Goal: Task Accomplishment & Management: Complete application form

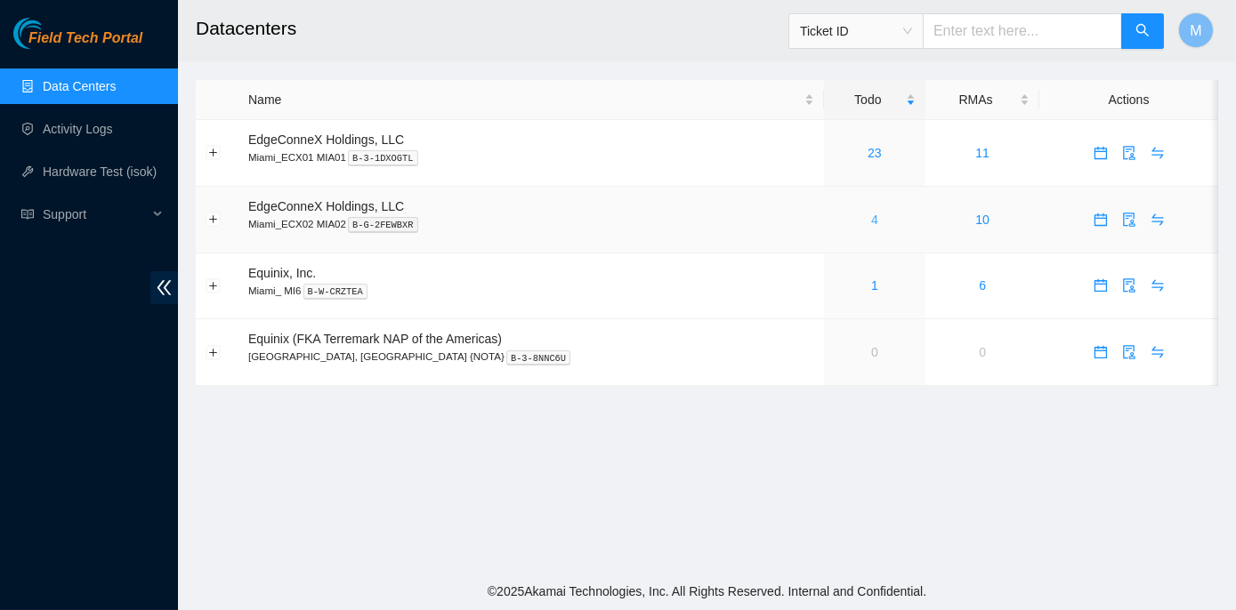
click at [871, 218] on link "4" at bounding box center [874, 220] width 7 height 14
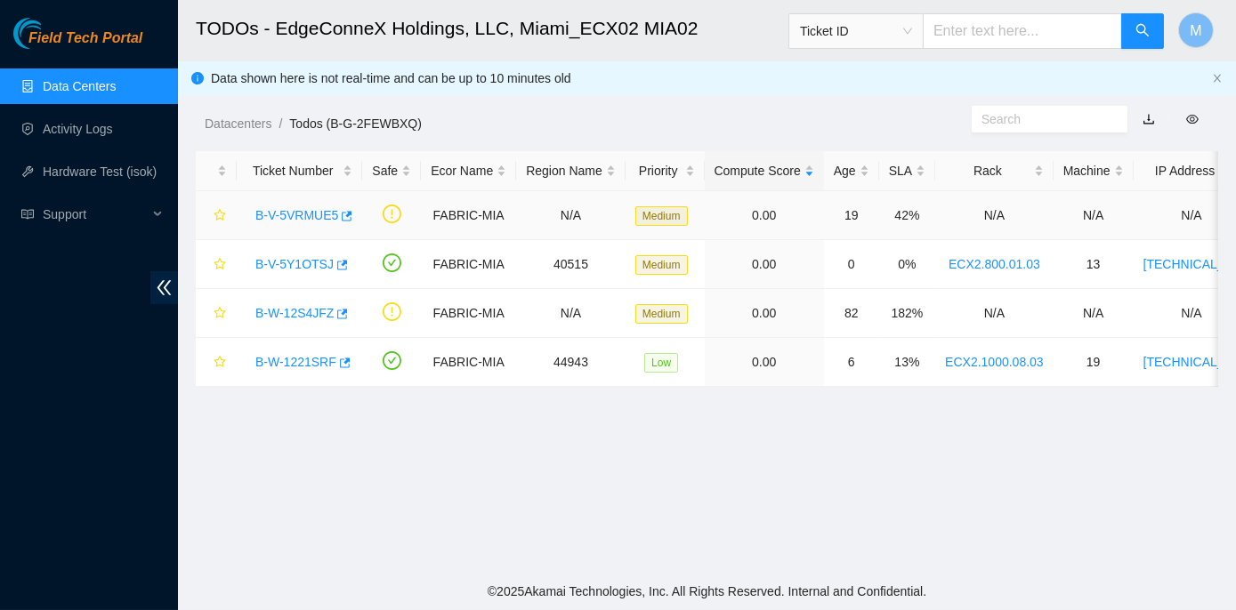
click at [282, 211] on link "B-V-5VRMUE5" at bounding box center [296, 215] width 83 height 14
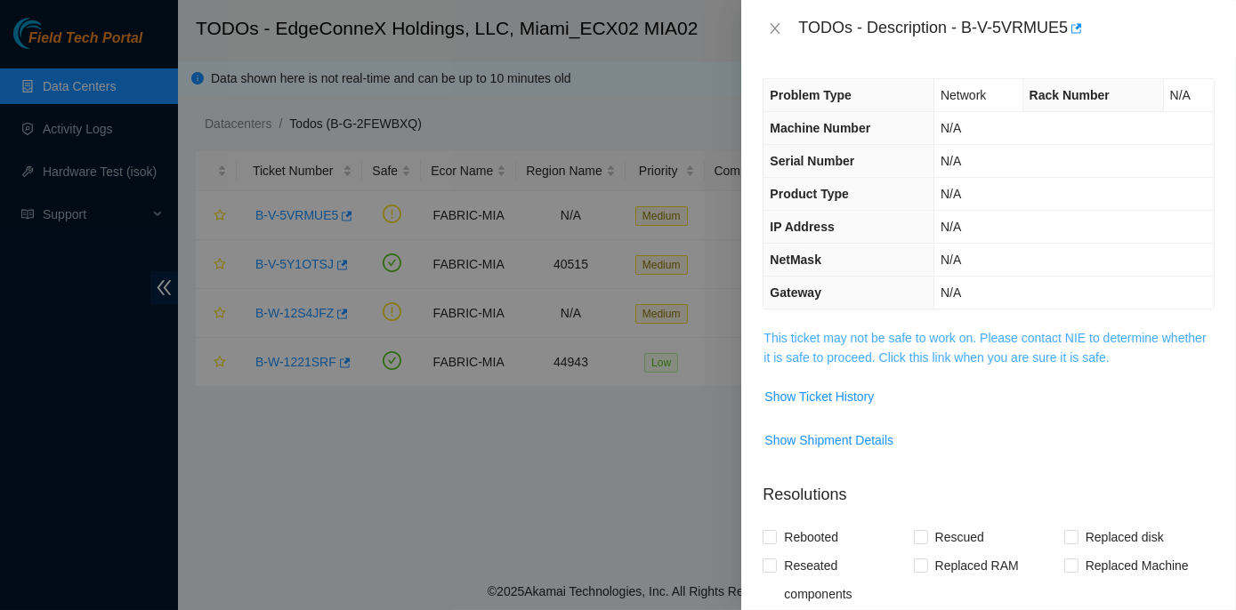
click at [913, 333] on link "This ticket may not be safe to work on. Please contact NIE to determine whether…" at bounding box center [984, 348] width 442 height 34
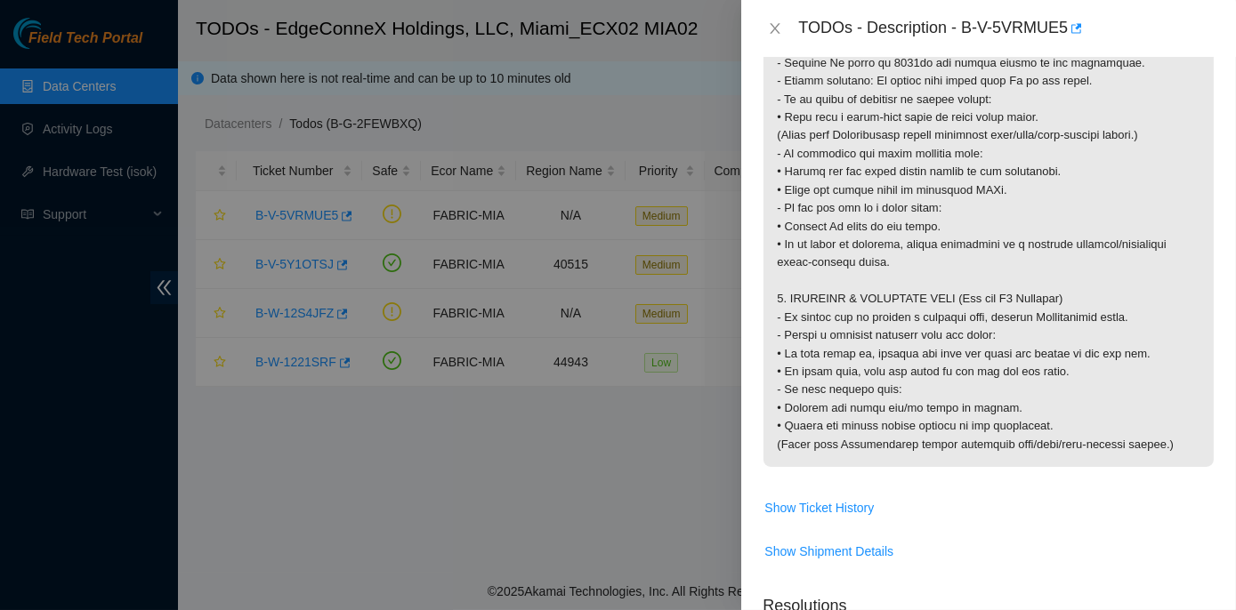
scroll to position [1779, 0]
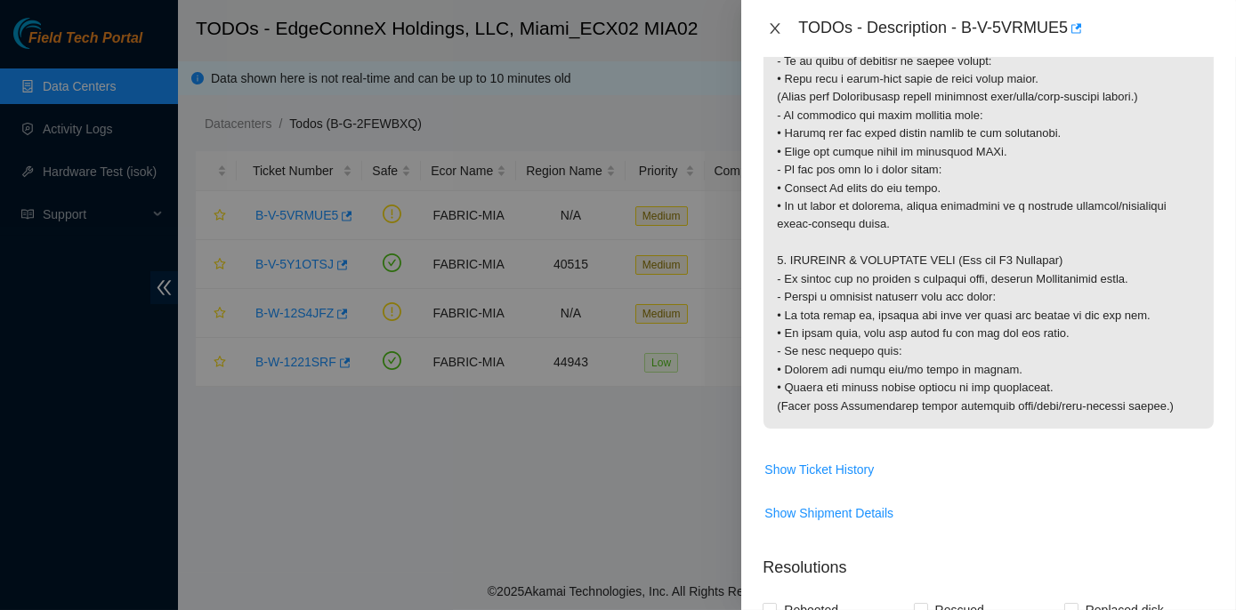
click at [772, 25] on icon "close" at bounding box center [775, 28] width 10 height 11
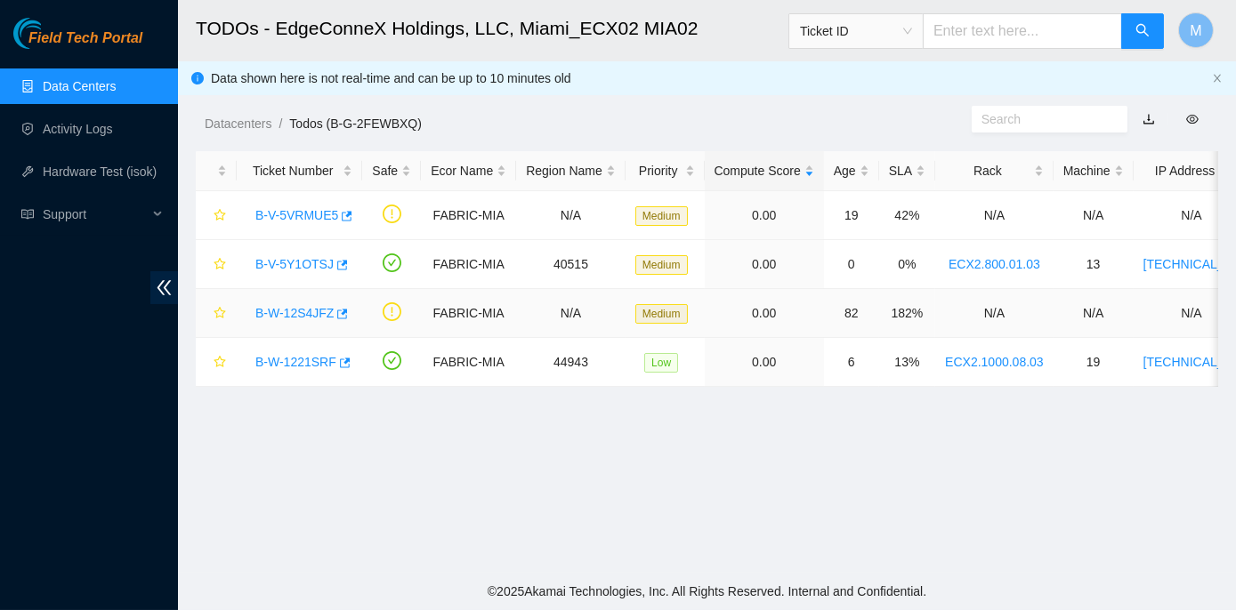
scroll to position [438, 0]
click at [301, 312] on link "B-W-12S4JFZ" at bounding box center [294, 313] width 78 height 14
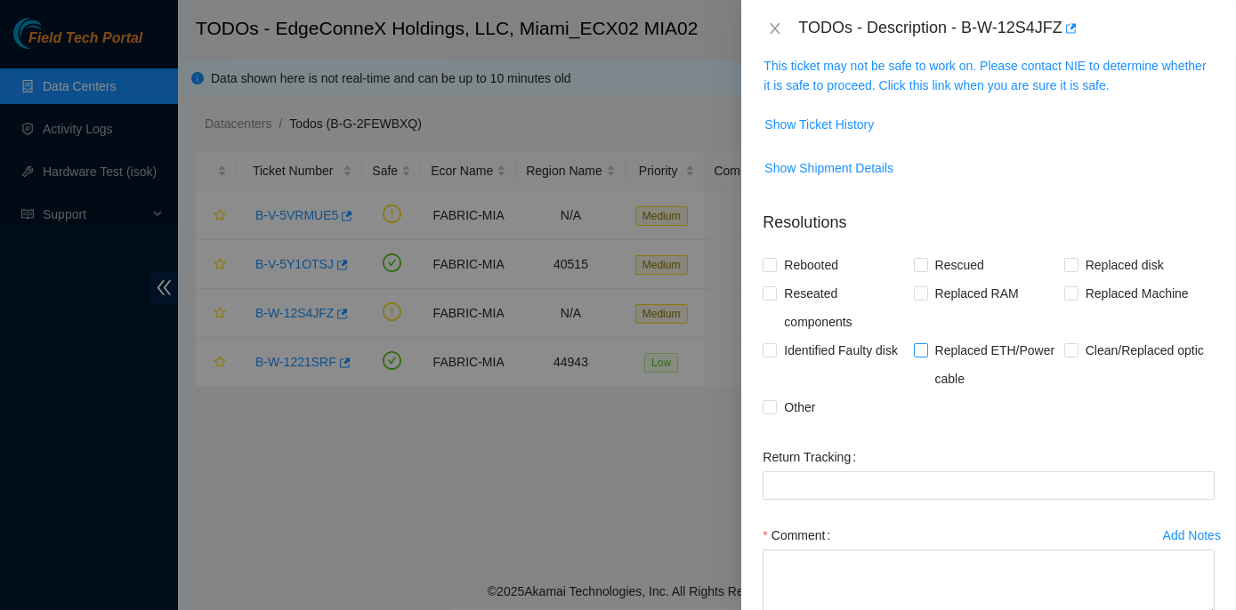
scroll to position [56, 0]
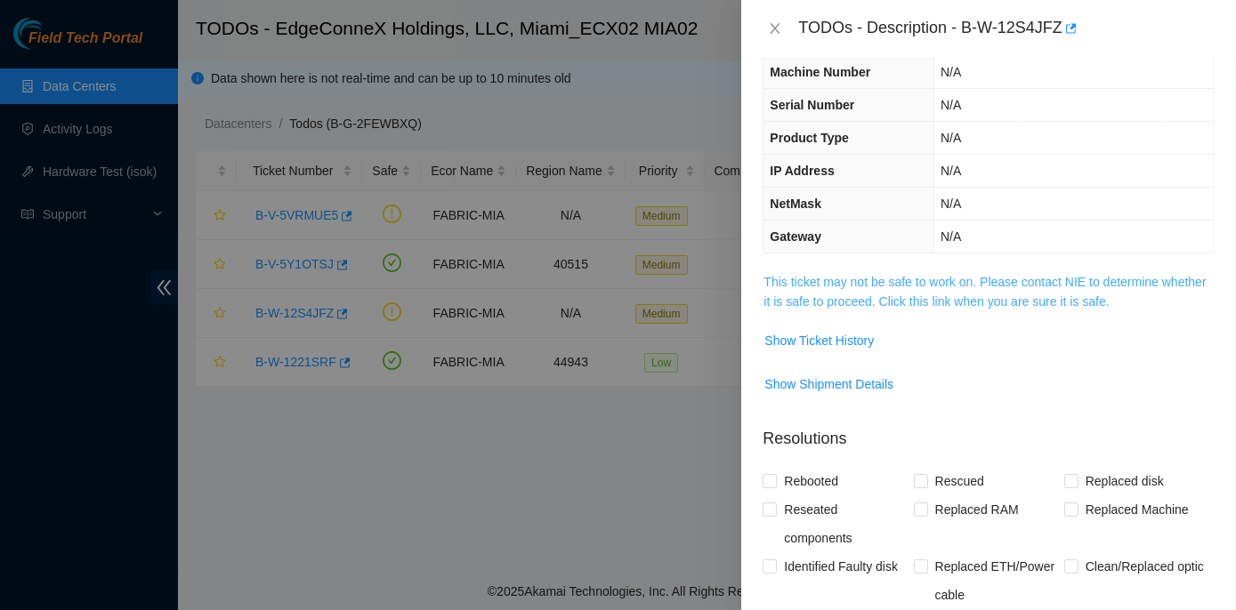
click at [952, 279] on link "This ticket may not be safe to work on. Please contact NIE to determine whether…" at bounding box center [984, 292] width 442 height 34
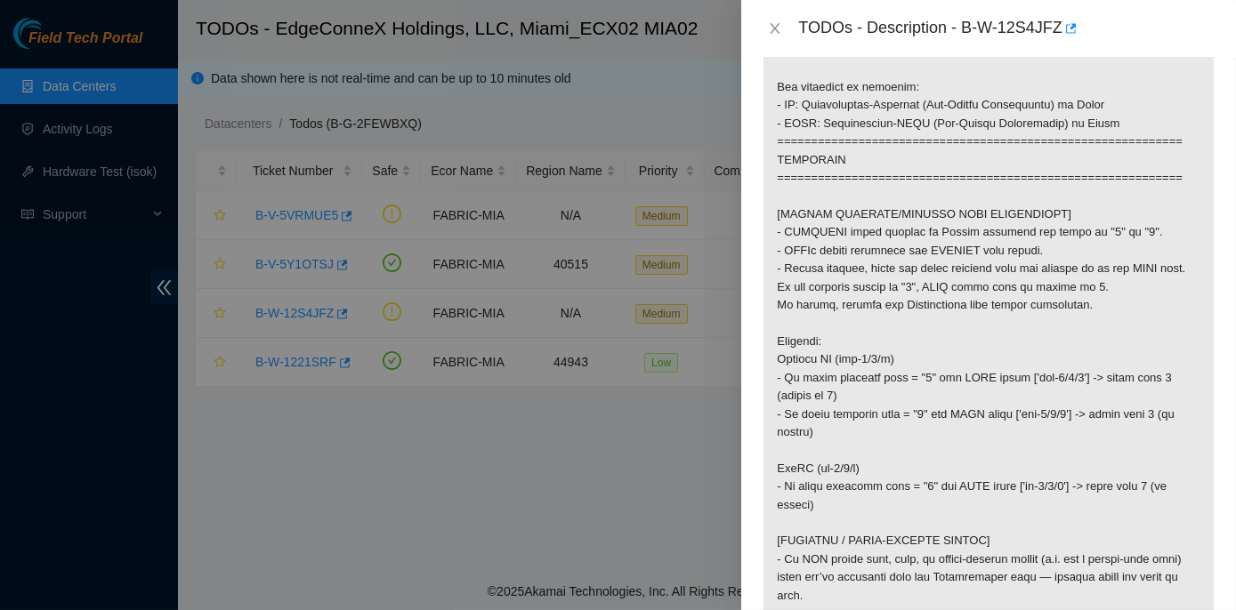
scroll to position [485, 0]
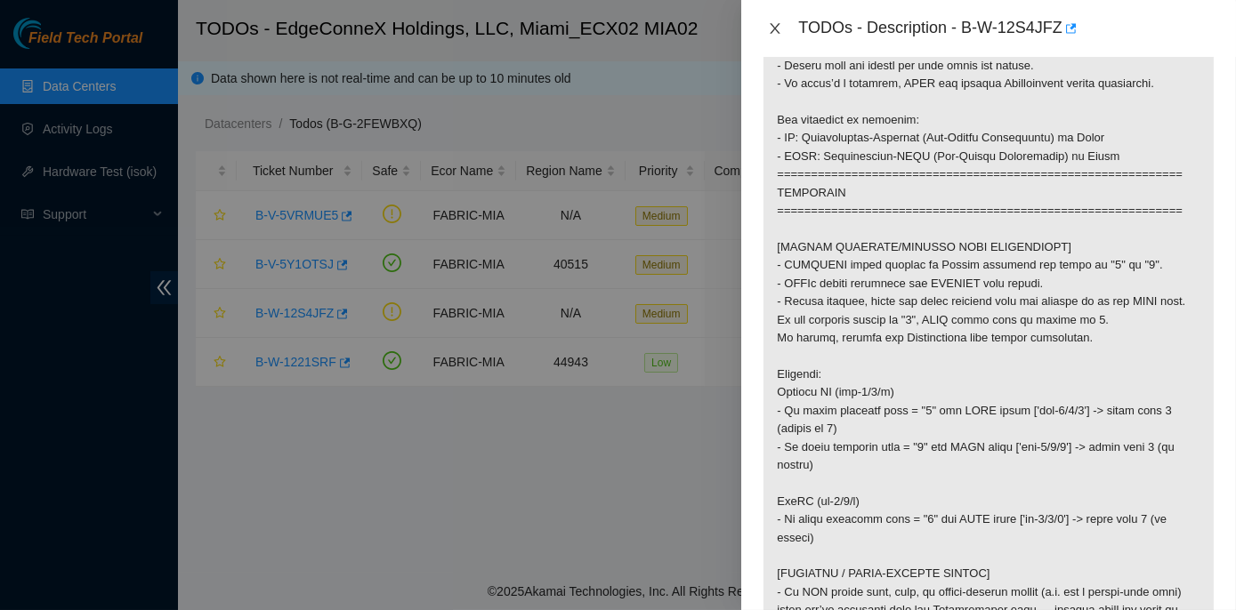
click at [773, 30] on icon "close" at bounding box center [775, 28] width 10 height 11
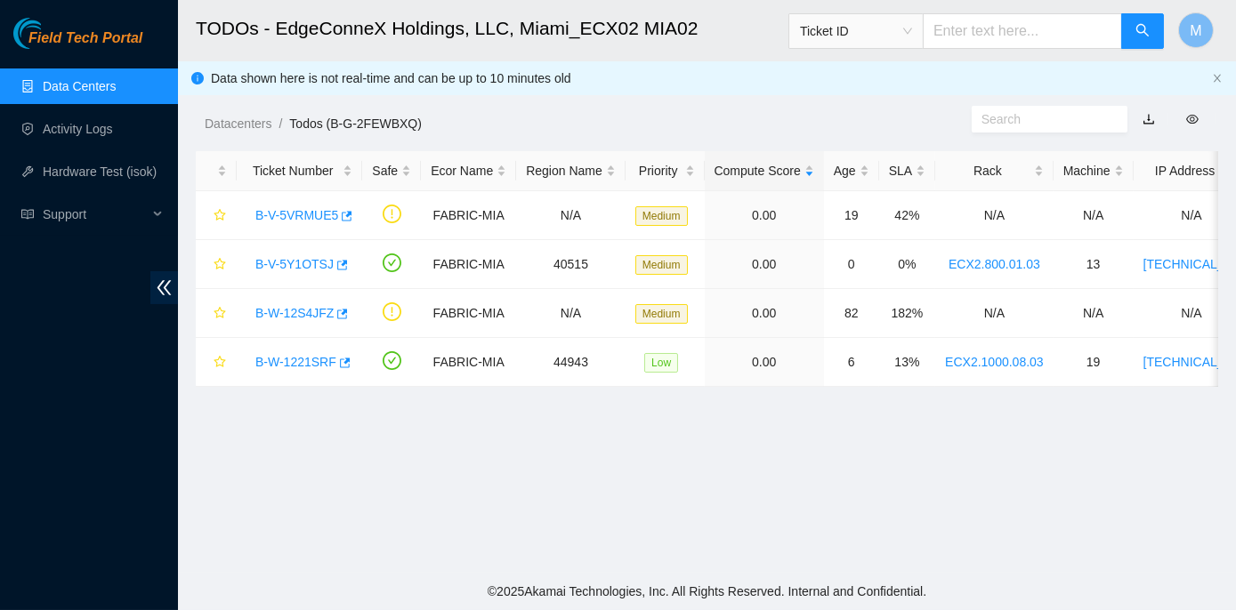
scroll to position [438, 0]
click at [290, 214] on link "B-V-5VRMUE5" at bounding box center [296, 215] width 83 height 14
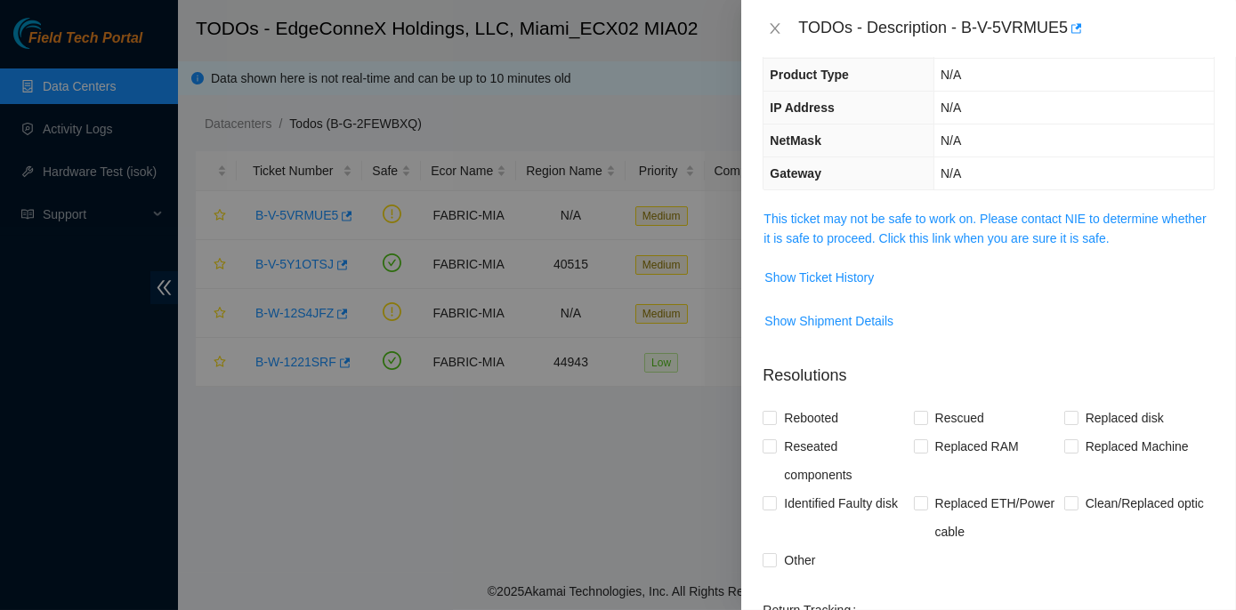
scroll to position [0, 0]
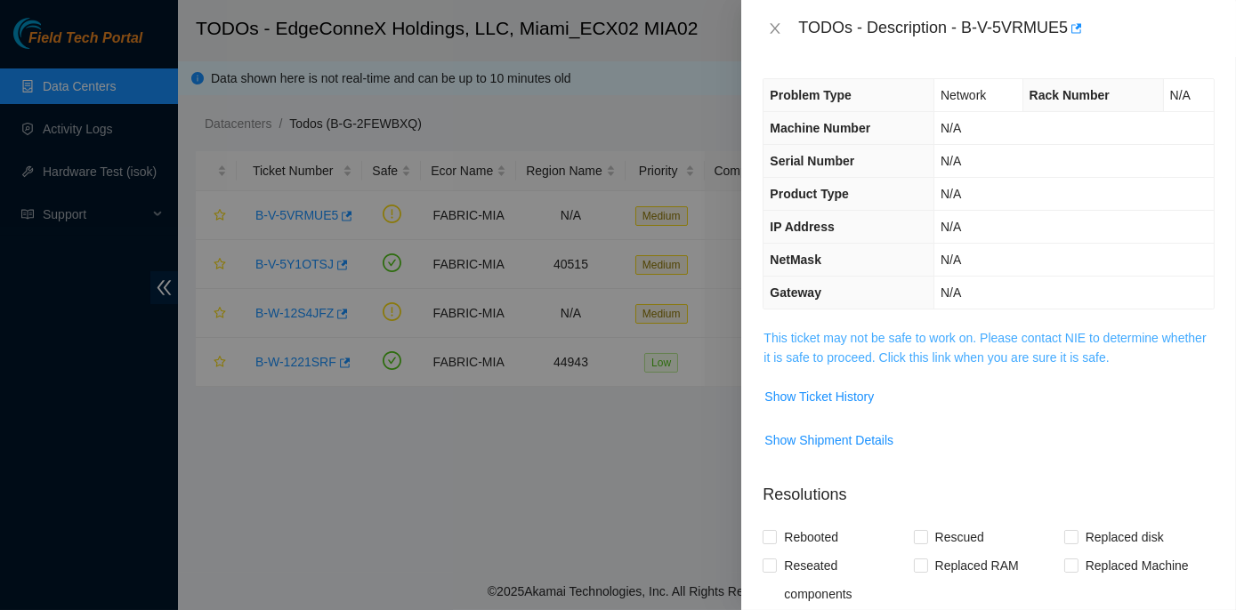
click at [907, 334] on link "This ticket may not be safe to work on. Please contact NIE to determine whether…" at bounding box center [984, 348] width 442 height 34
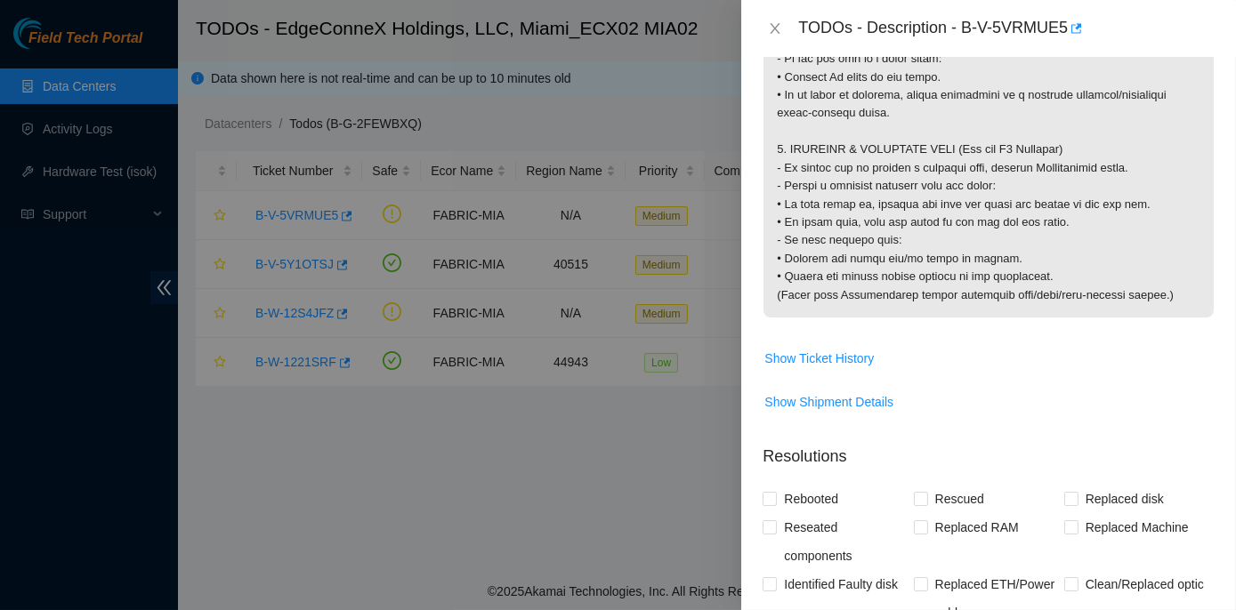
scroll to position [1869, 0]
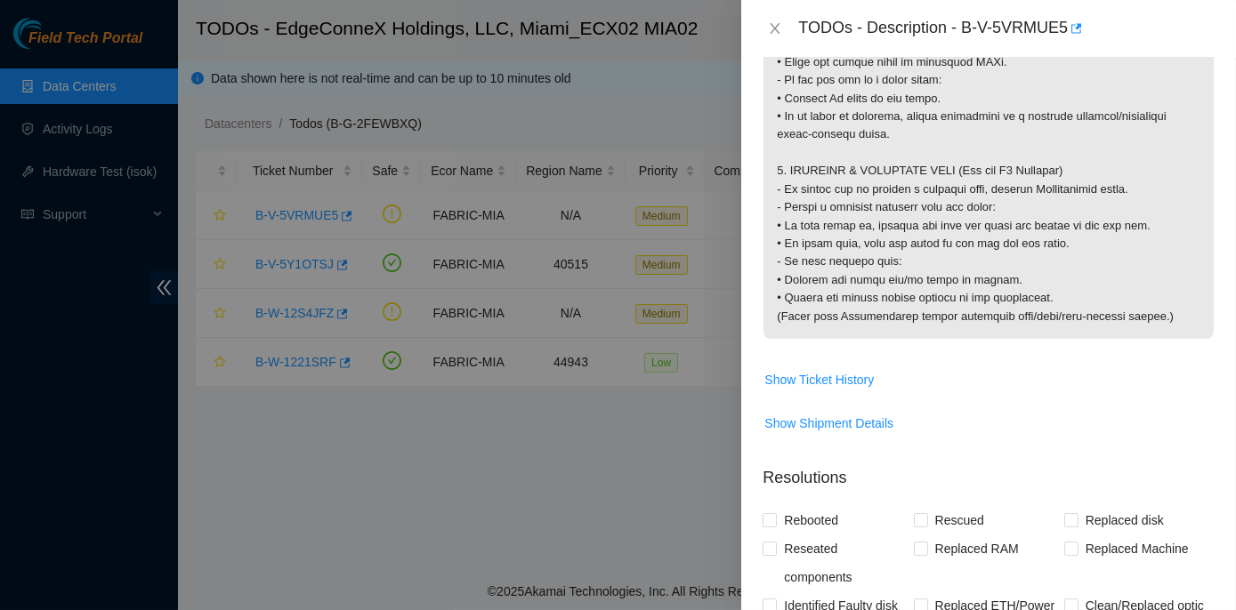
drag, startPoint x: 775, startPoint y: 193, endPoint x: 1158, endPoint y: 450, distance: 461.7
copy p "Below mentioned port on the router(s) are down. Router_1: r30.spine101.mia01.fa…"
drag, startPoint x: 966, startPoint y: 26, endPoint x: 1068, endPoint y: 19, distance: 101.7
click at [1068, 19] on div "TODOs - Description - B-V-5VRMUE5" at bounding box center [1006, 28] width 416 height 28
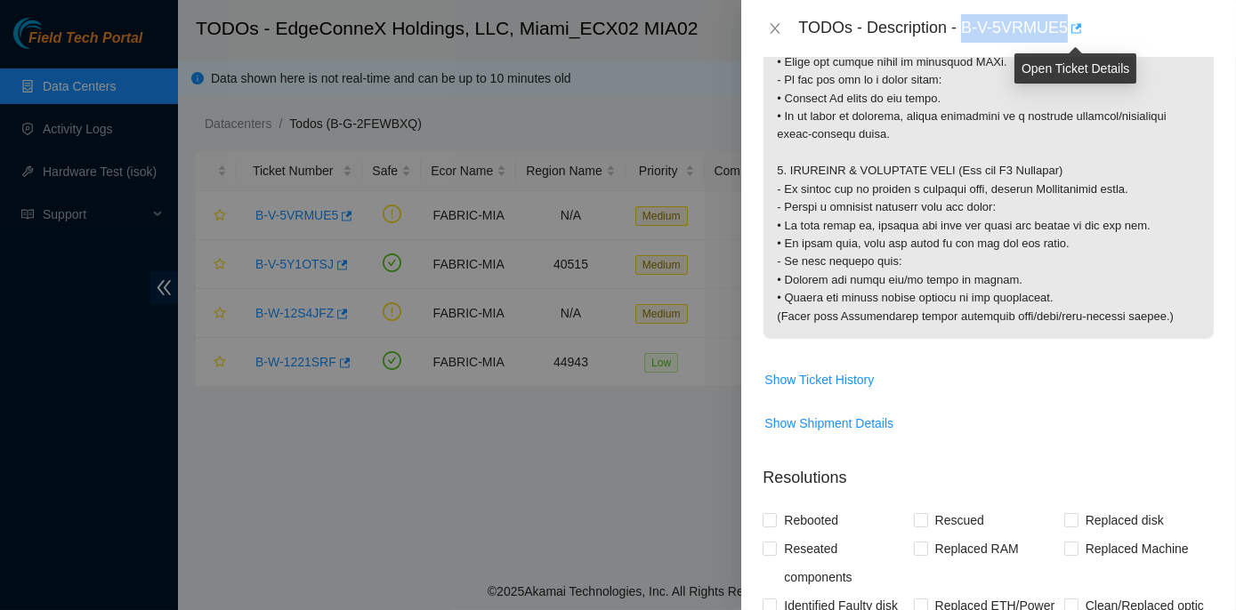
copy div "B-V-5VRMUE5"
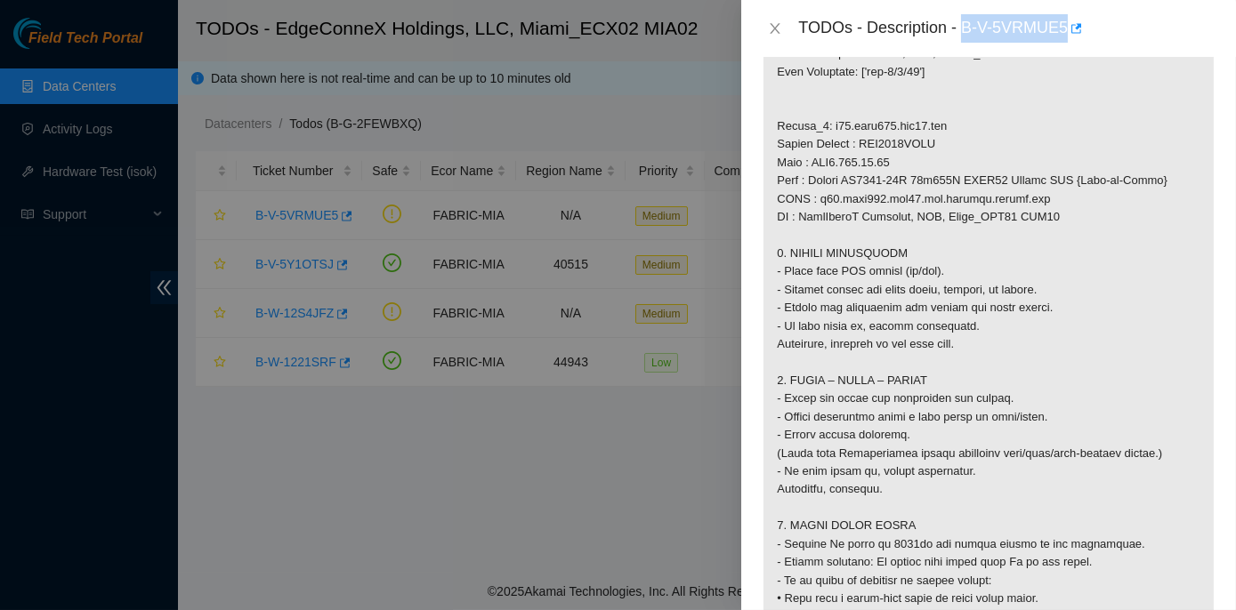
scroll to position [1222, 0]
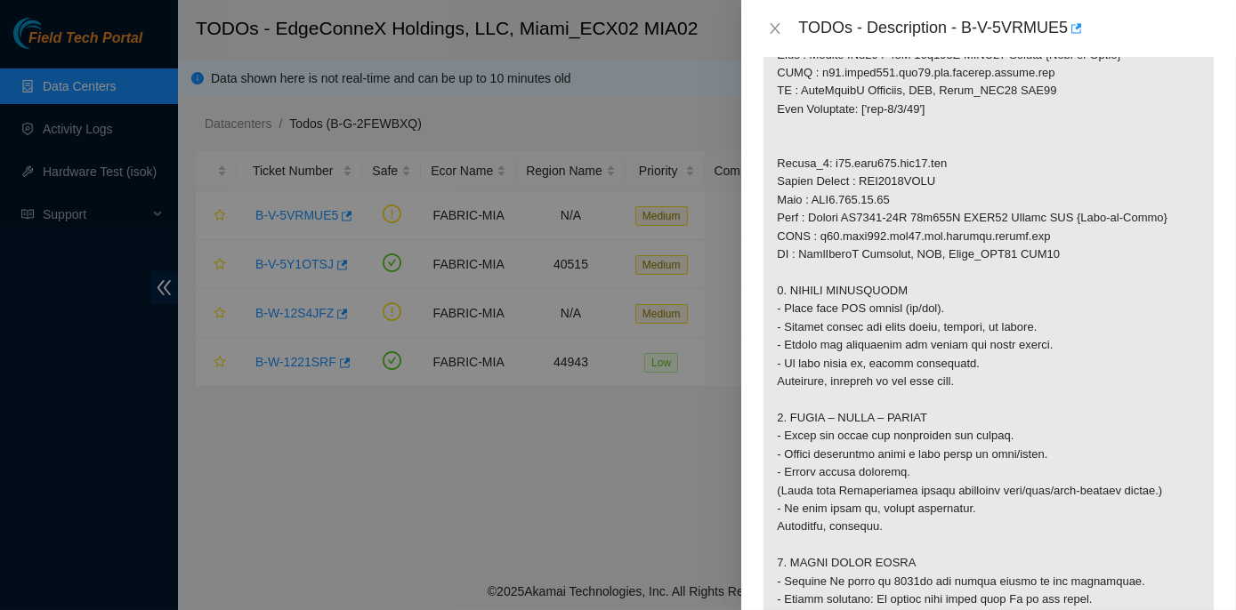
click at [967, 397] on p at bounding box center [988, 46] width 450 height 1880
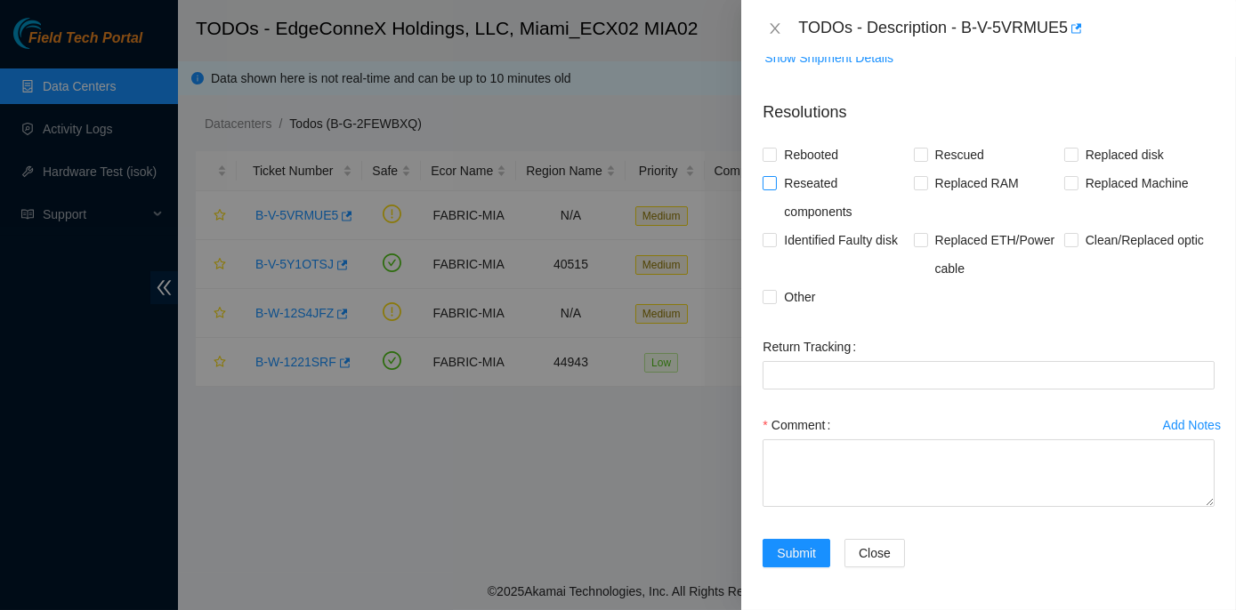
scroll to position [2215, 0]
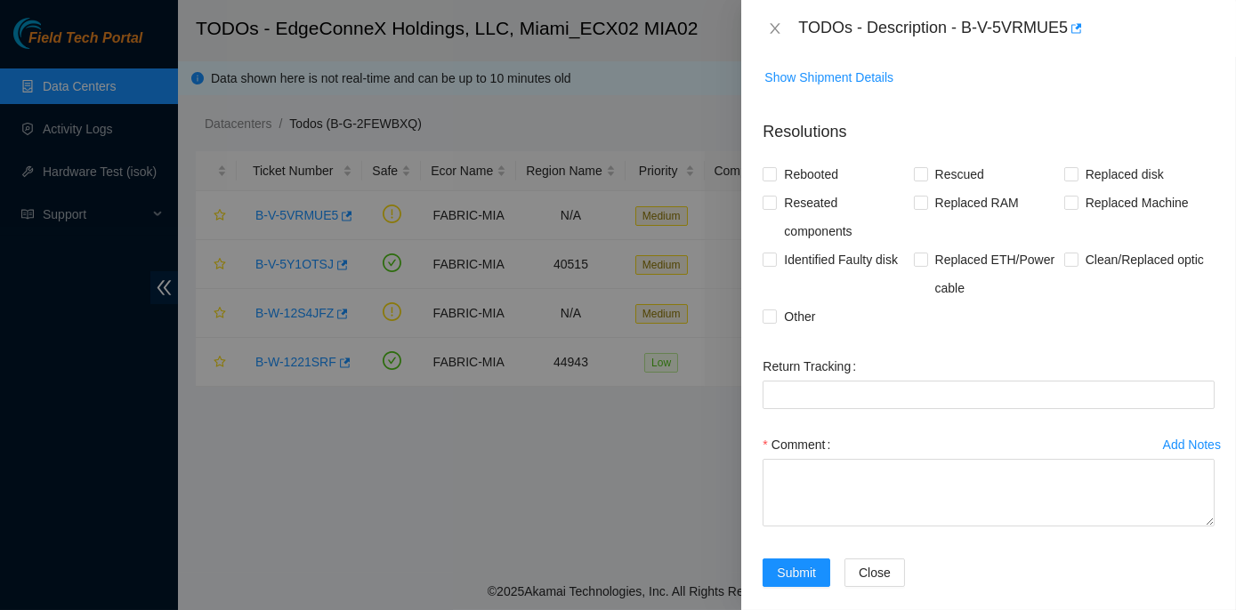
click at [787, 44] on span "Show Ticket History" at bounding box center [818, 34] width 109 height 20
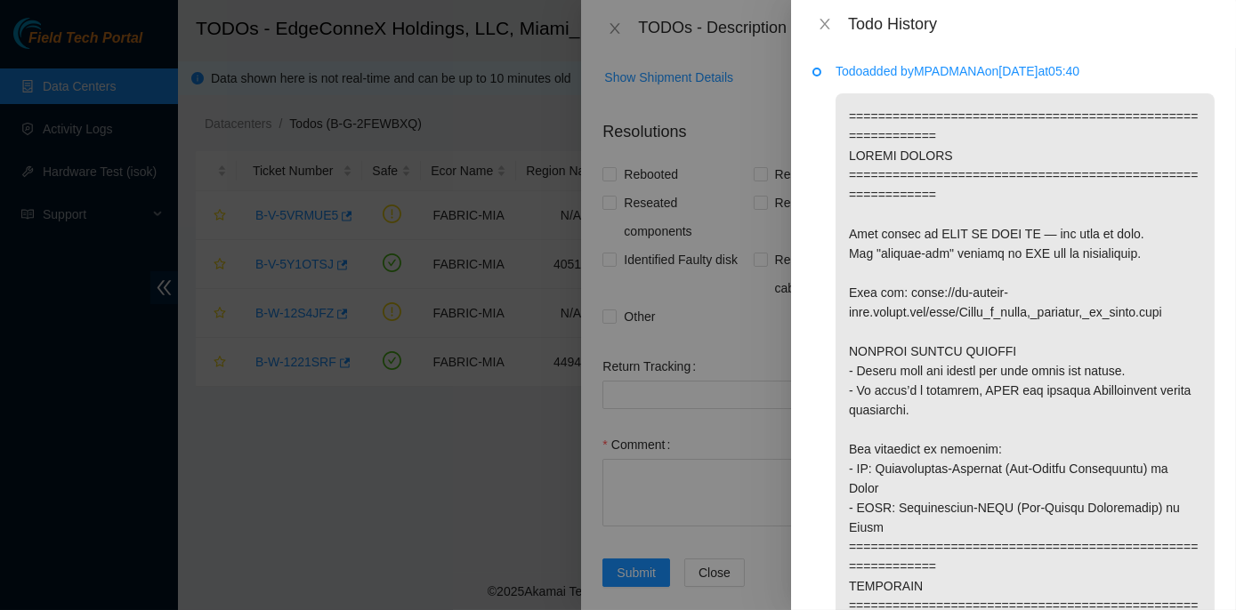
scroll to position [0, 0]
drag, startPoint x: 930, startPoint y: 72, endPoint x: 991, endPoint y: 78, distance: 61.7
click at [991, 78] on p "Todo added by MPADMANA on 2025-10-09 at 05:40" at bounding box center [1024, 73] width 379 height 20
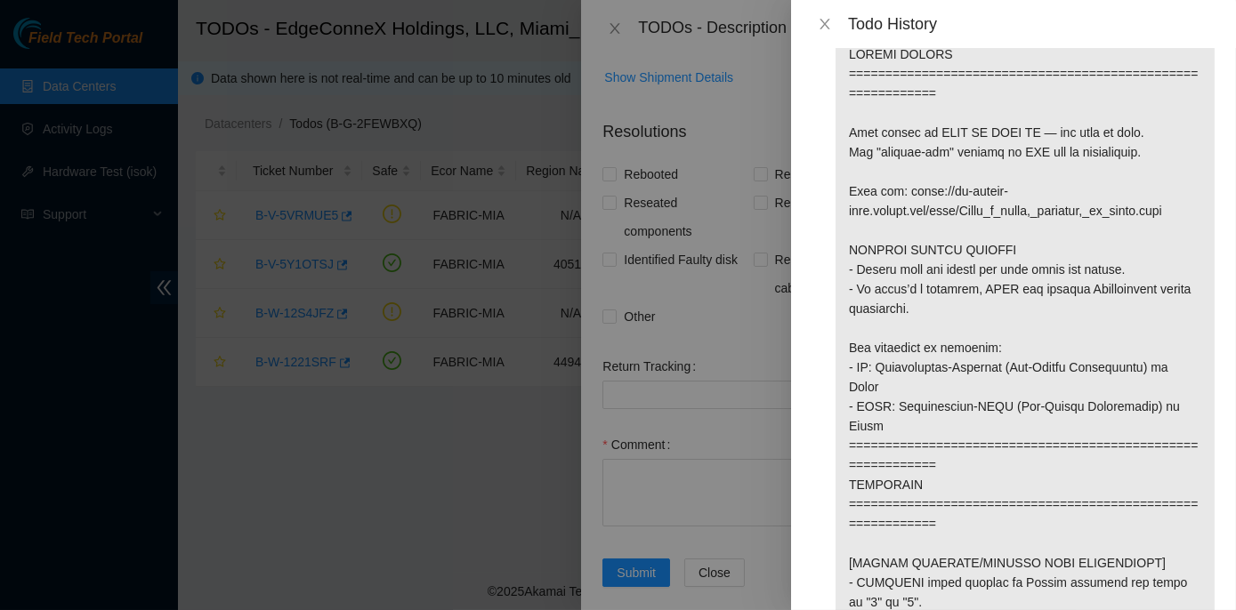
scroll to position [74, 0]
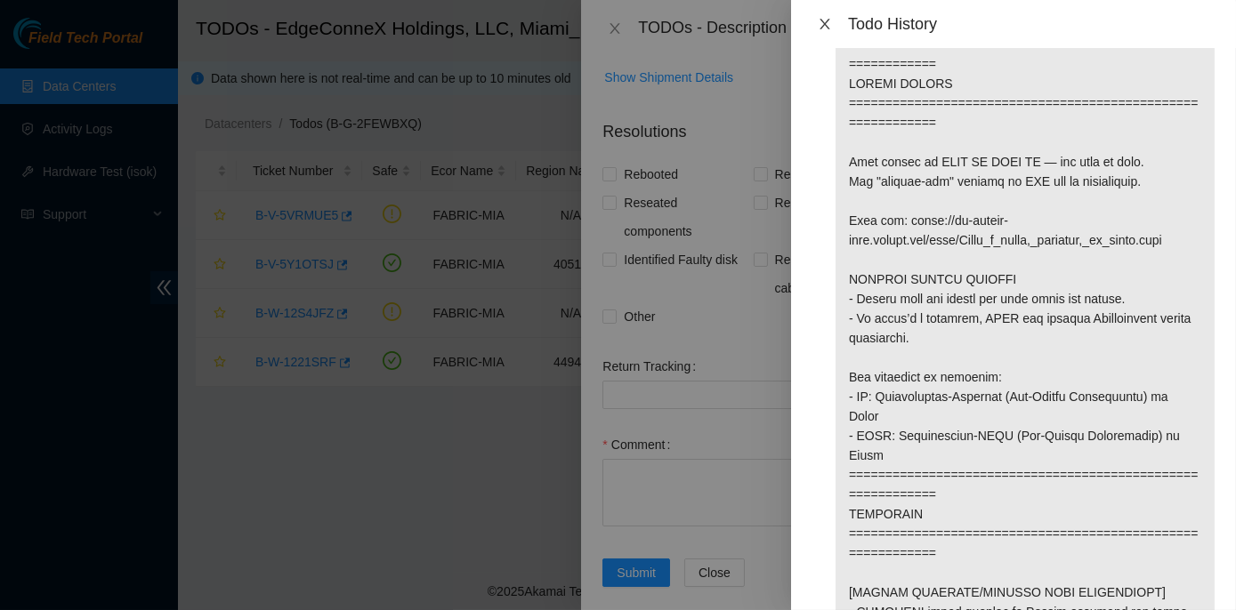
click at [827, 25] on icon "close" at bounding box center [825, 24] width 14 height 14
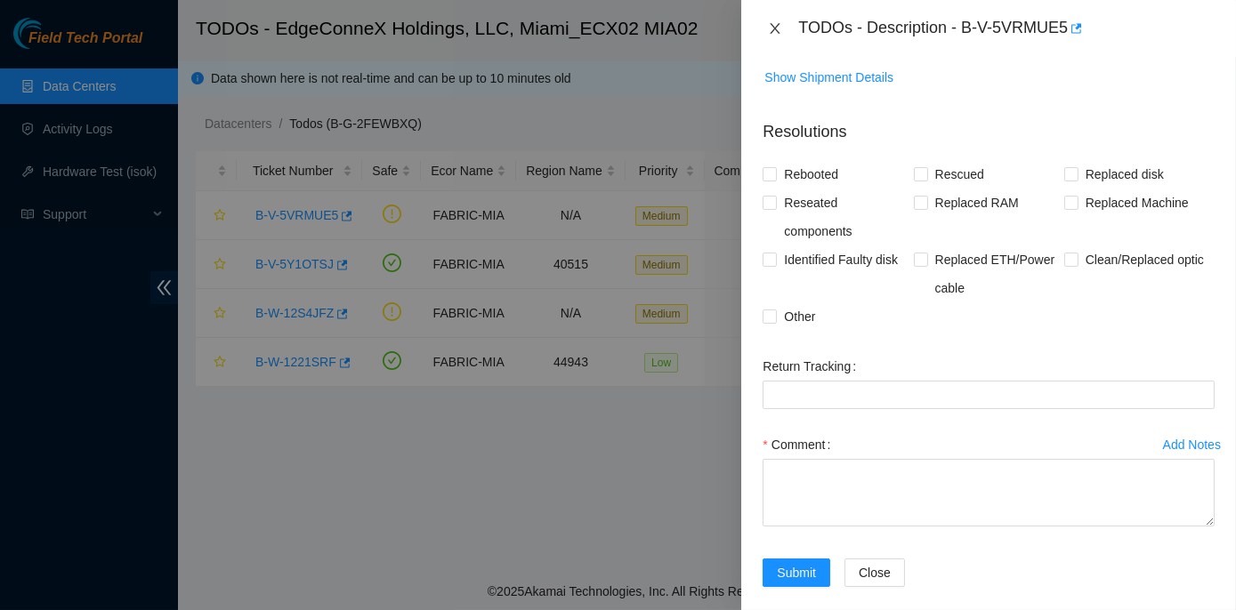
click at [776, 28] on icon "close" at bounding box center [775, 28] width 10 height 11
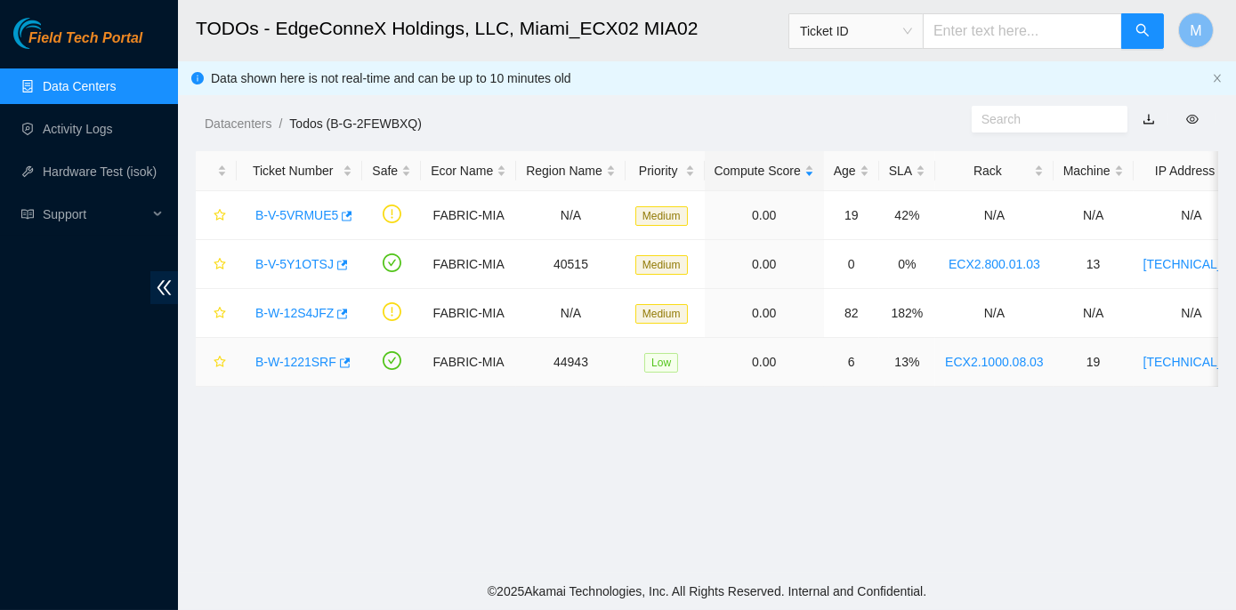
scroll to position [438, 0]
click at [299, 311] on link "B-W-12S4JFZ" at bounding box center [294, 313] width 78 height 14
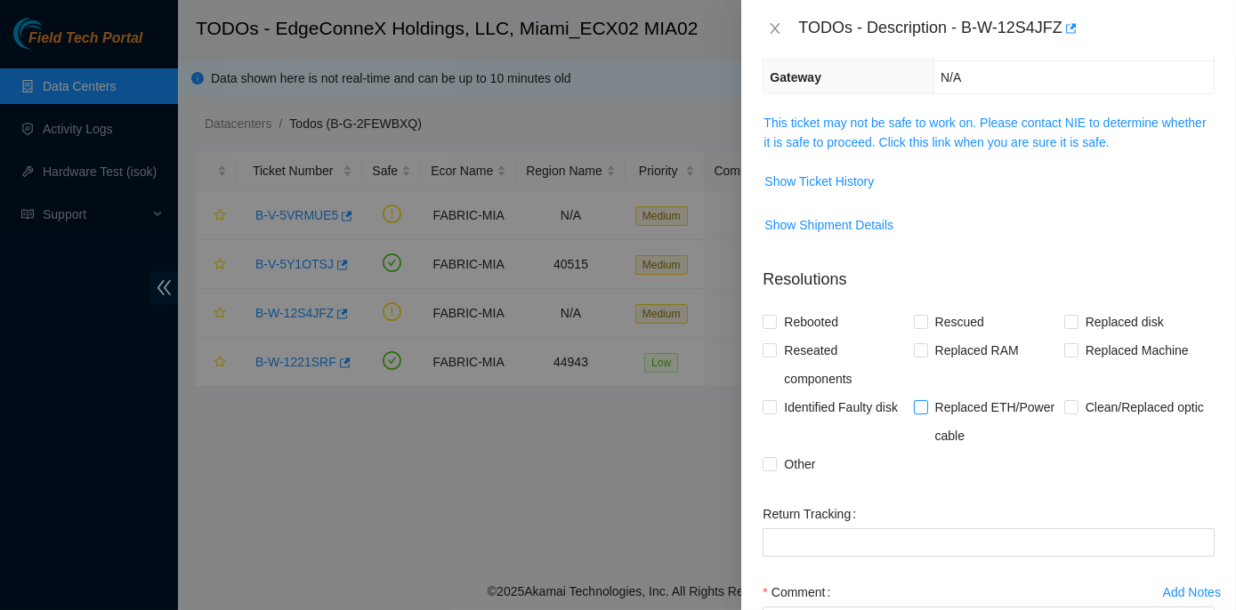
scroll to position [56, 0]
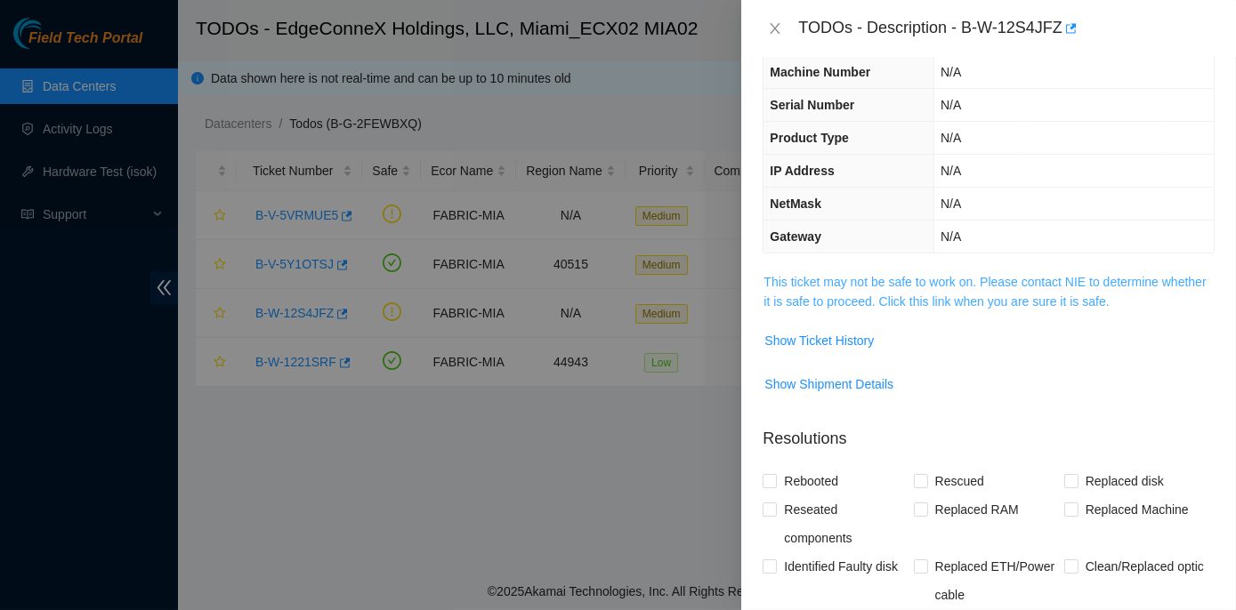
click at [913, 275] on link "This ticket may not be safe to work on. Please contact NIE to determine whether…" at bounding box center [984, 292] width 442 height 34
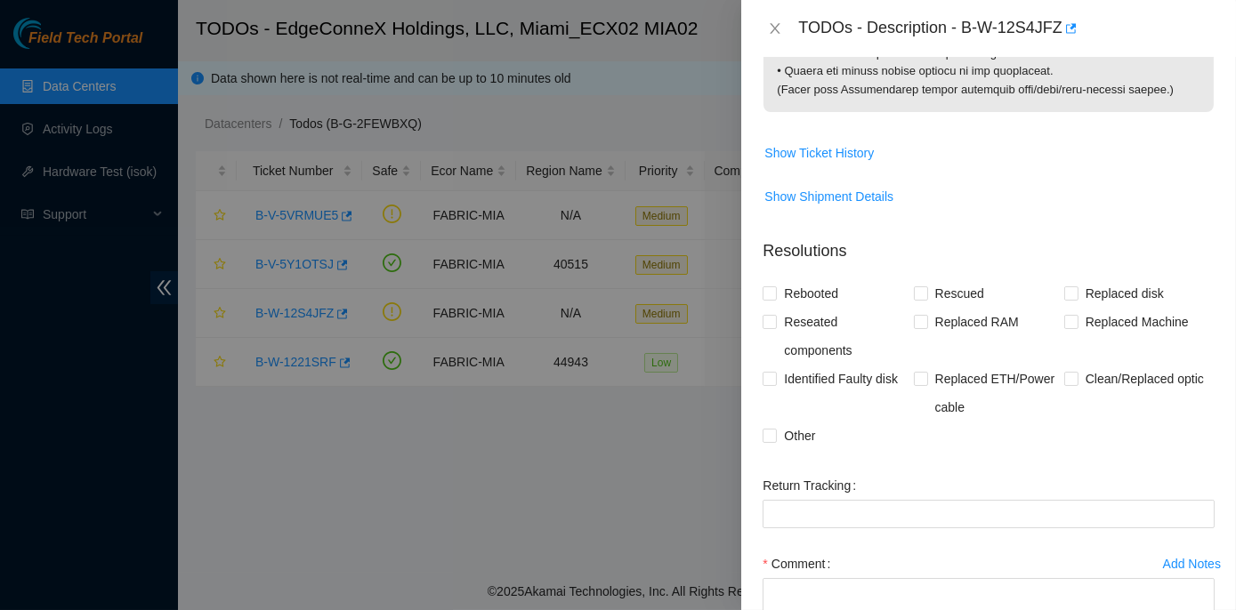
scroll to position [2102, 0]
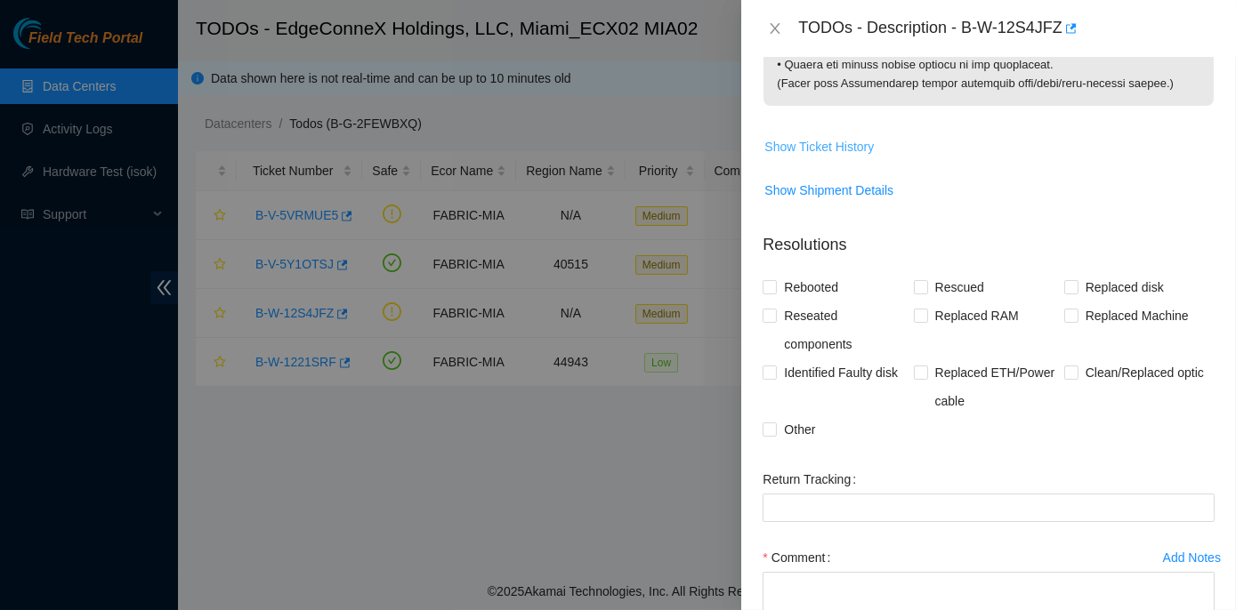
click at [807, 157] on span "Show Ticket History" at bounding box center [818, 147] width 109 height 20
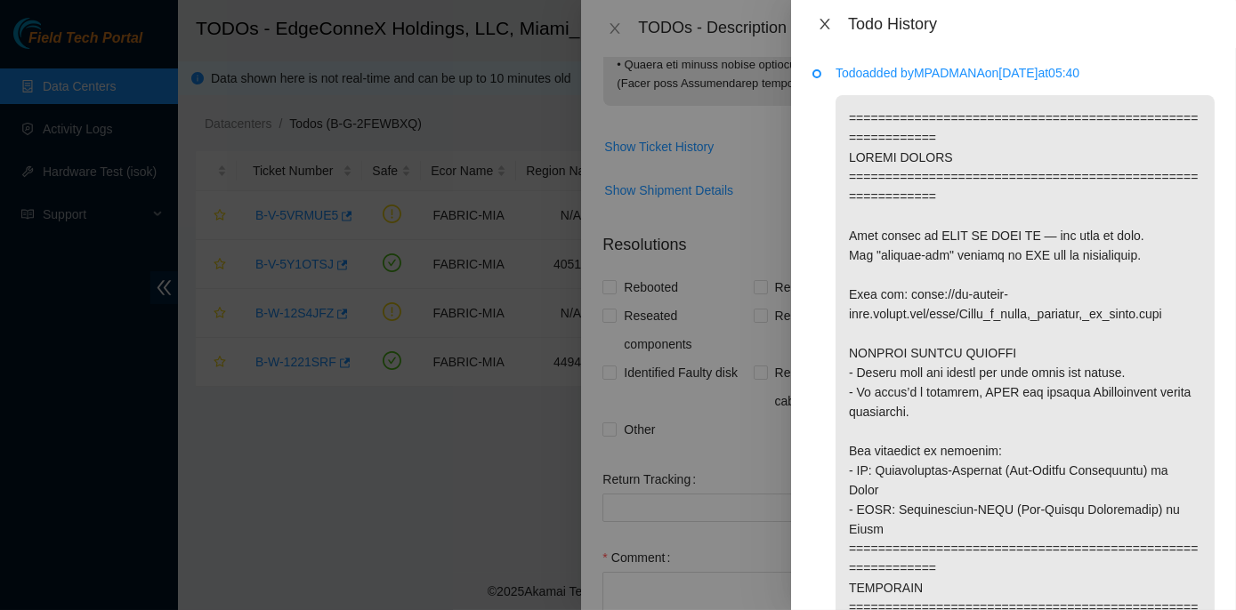
click at [822, 20] on icon "close" at bounding box center [824, 24] width 10 height 11
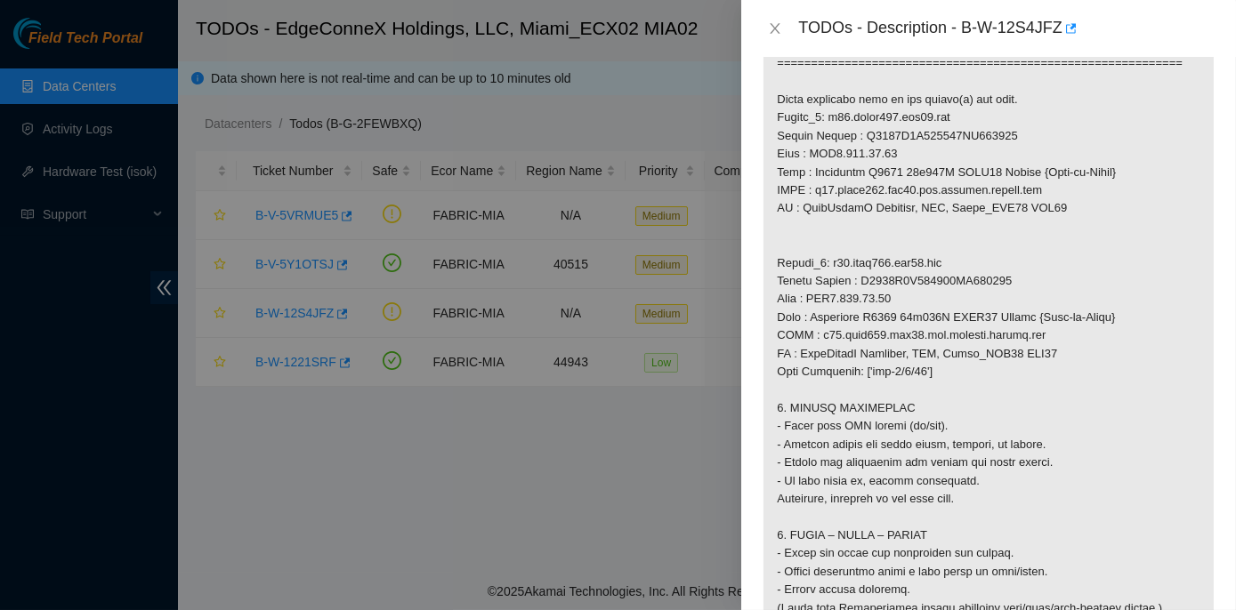
scroll to position [1132, 0]
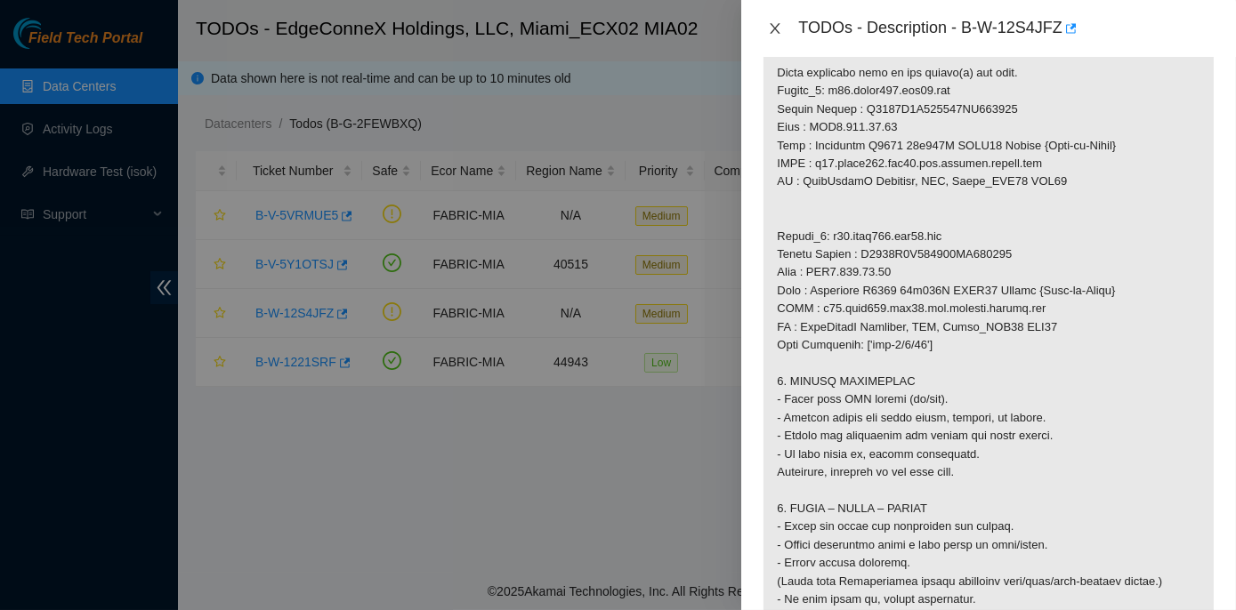
click at [772, 23] on icon "close" at bounding box center [775, 28] width 14 height 14
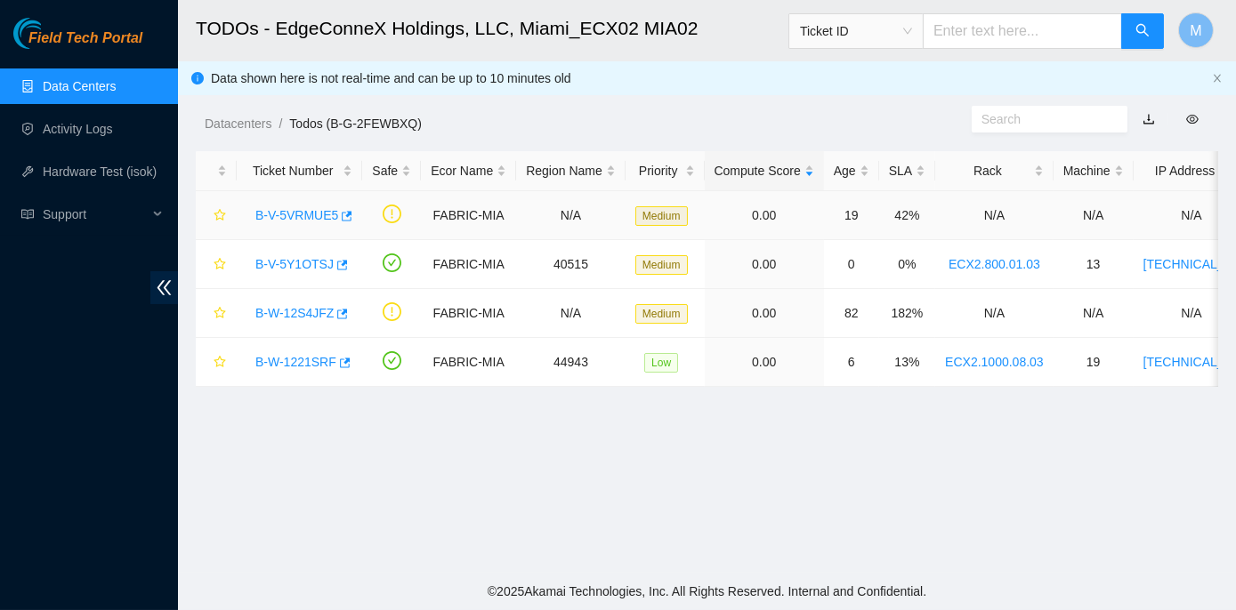
scroll to position [438, 0]
click at [314, 214] on link "B-V-5VRMUE5" at bounding box center [296, 215] width 83 height 14
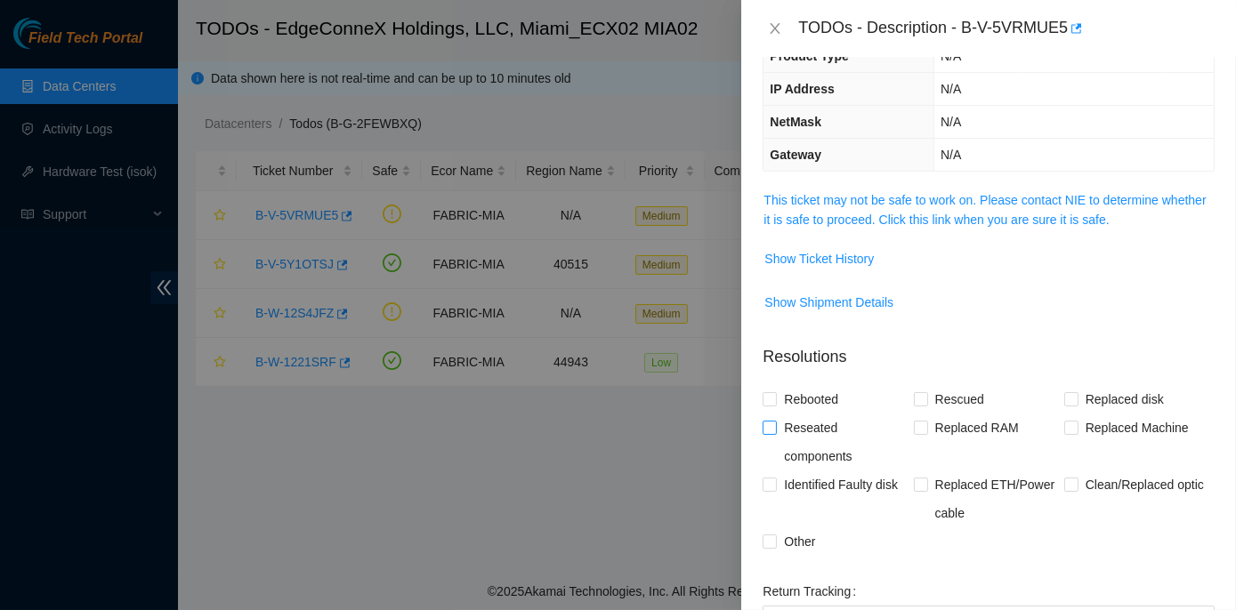
scroll to position [0, 0]
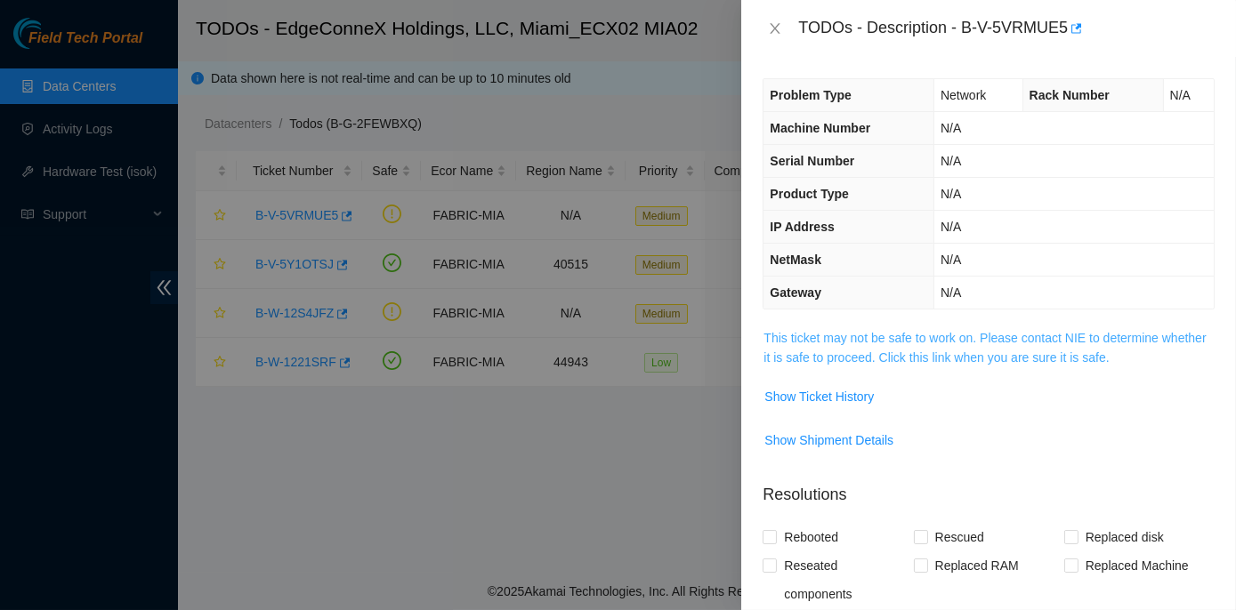
click at [906, 333] on link "This ticket may not be safe to work on. Please contact NIE to determine whether…" at bounding box center [984, 348] width 442 height 34
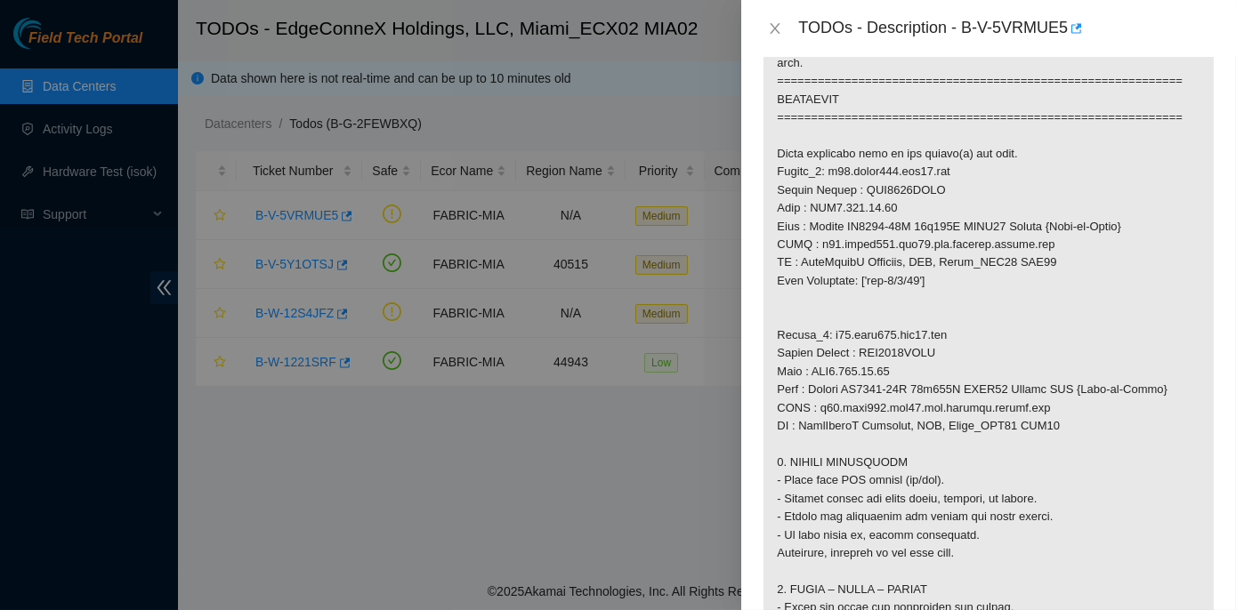
scroll to position [1132, 0]
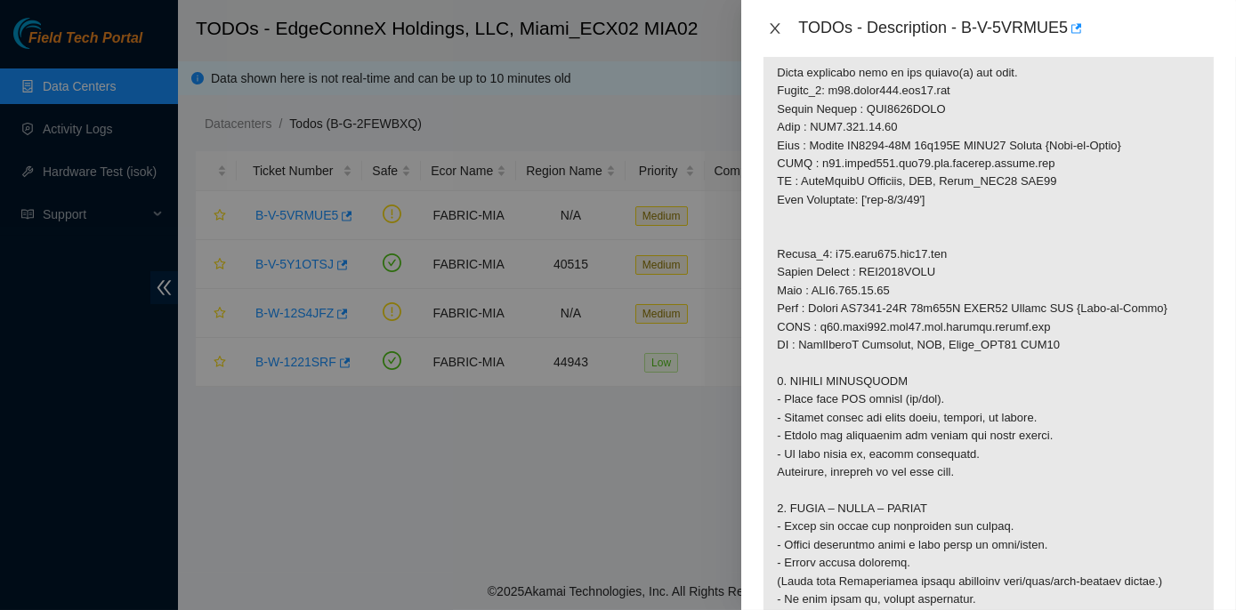
click at [776, 21] on icon "close" at bounding box center [775, 28] width 14 height 14
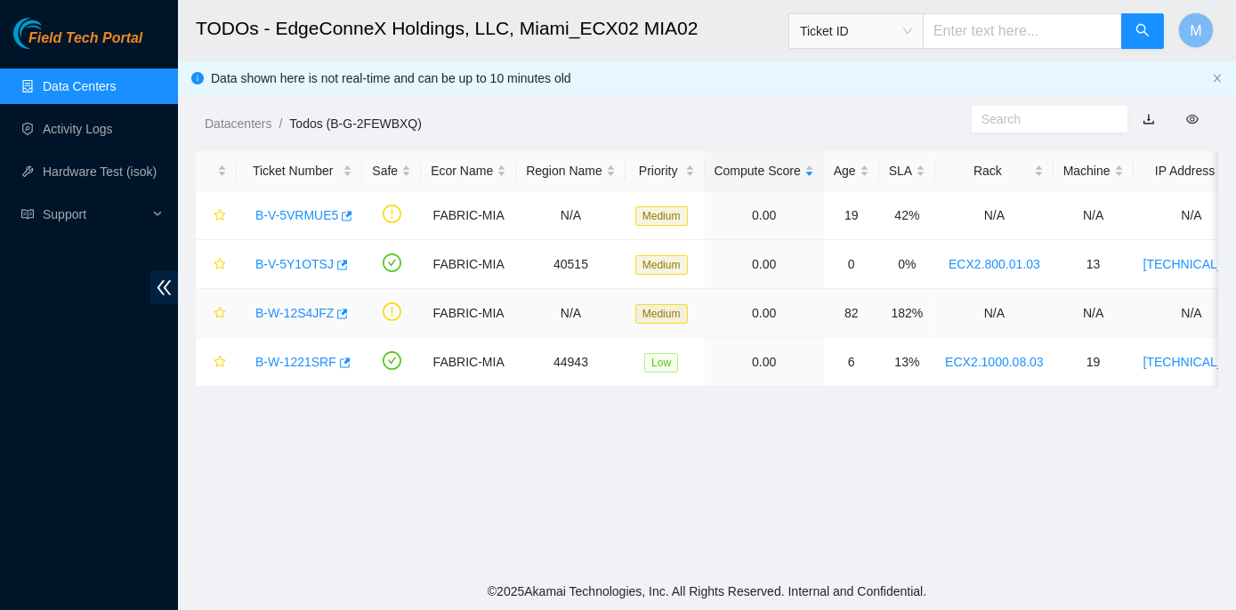
scroll to position [438, 0]
click at [294, 265] on link "B-V-5Y1OTSJ" at bounding box center [294, 264] width 78 height 14
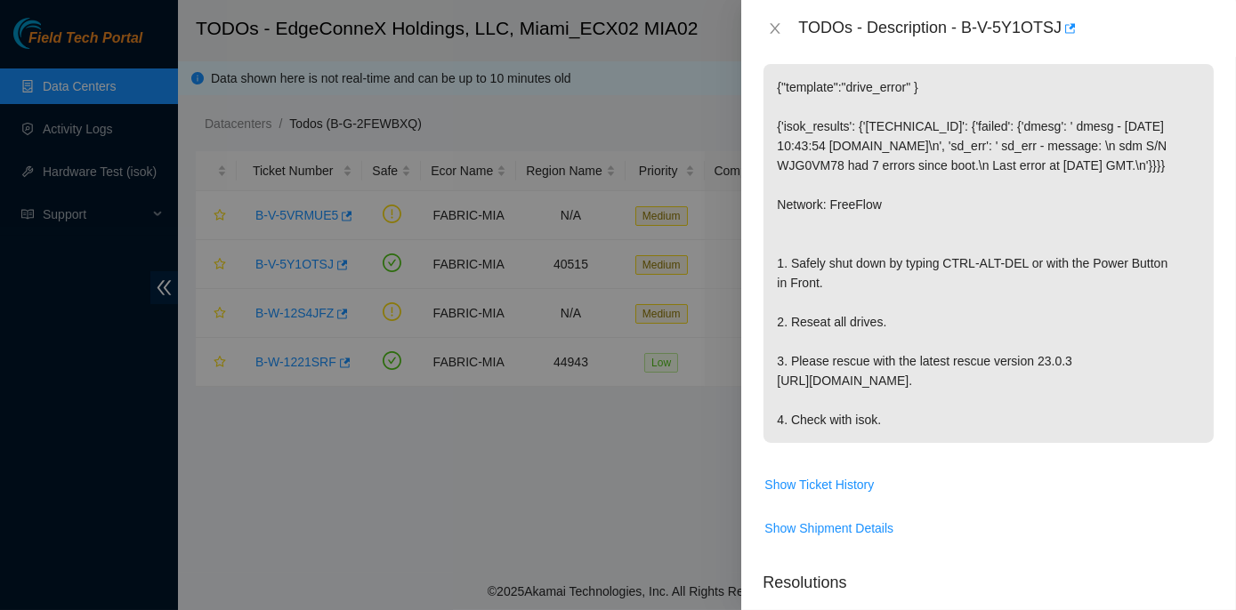
scroll to position [0, 0]
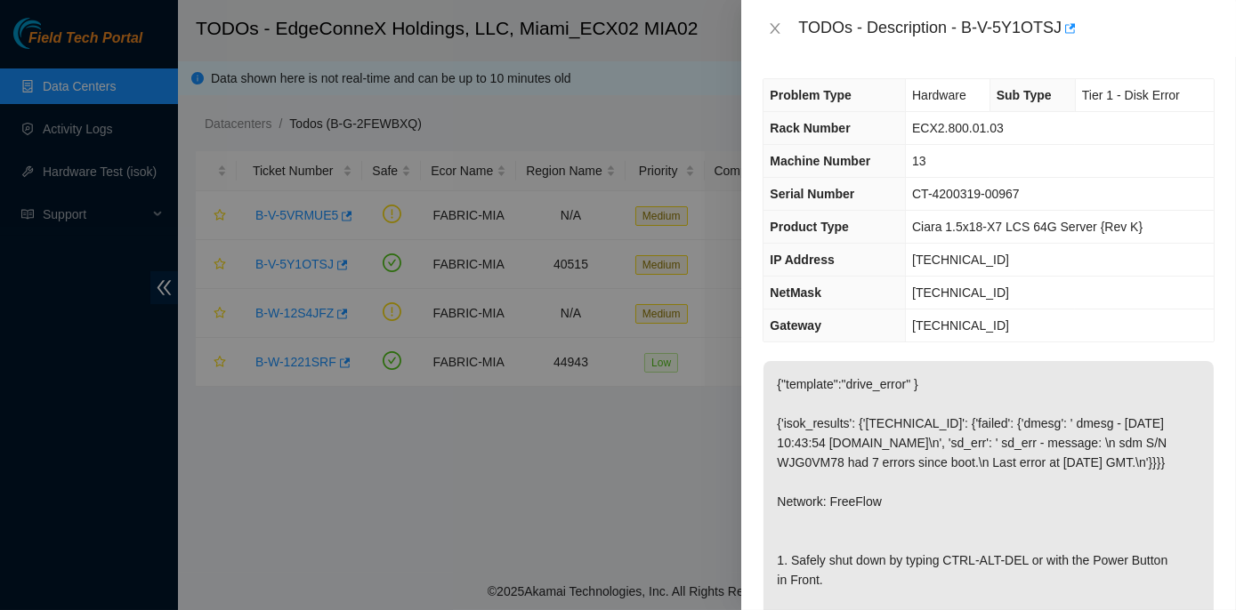
click at [972, 179] on td "CT-4200319-00967" at bounding box center [1060, 194] width 308 height 33
click at [988, 175] on td "13" at bounding box center [1060, 161] width 308 height 33
click at [1025, 178] on td "CT-4200319-00967" at bounding box center [1060, 194] width 308 height 33
drag, startPoint x: 1025, startPoint y: 176, endPoint x: 1046, endPoint y: 180, distance: 21.6
click at [1046, 180] on td "CT-4200319-00967" at bounding box center [1060, 194] width 308 height 33
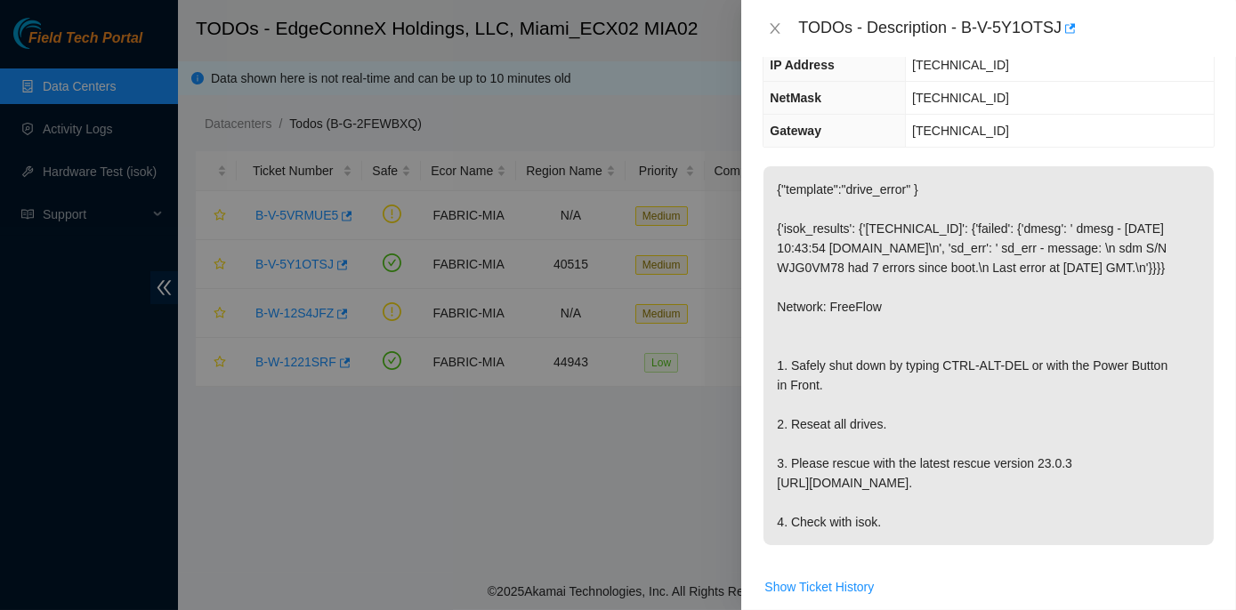
scroll to position [404, 0]
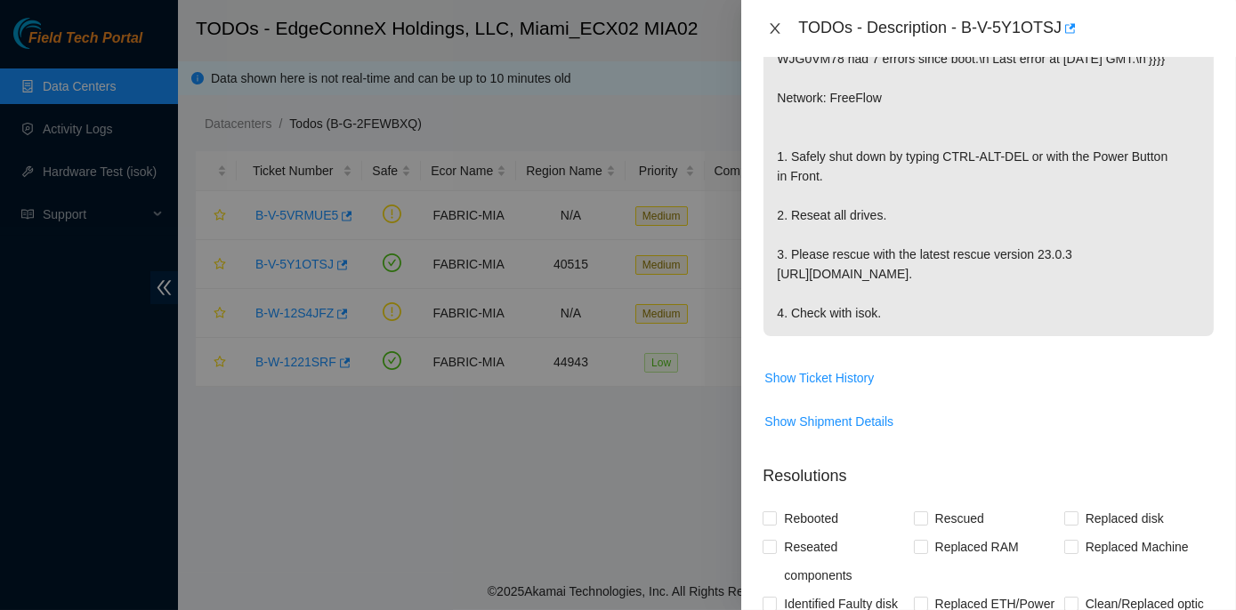
click at [776, 23] on icon "close" at bounding box center [775, 28] width 14 height 14
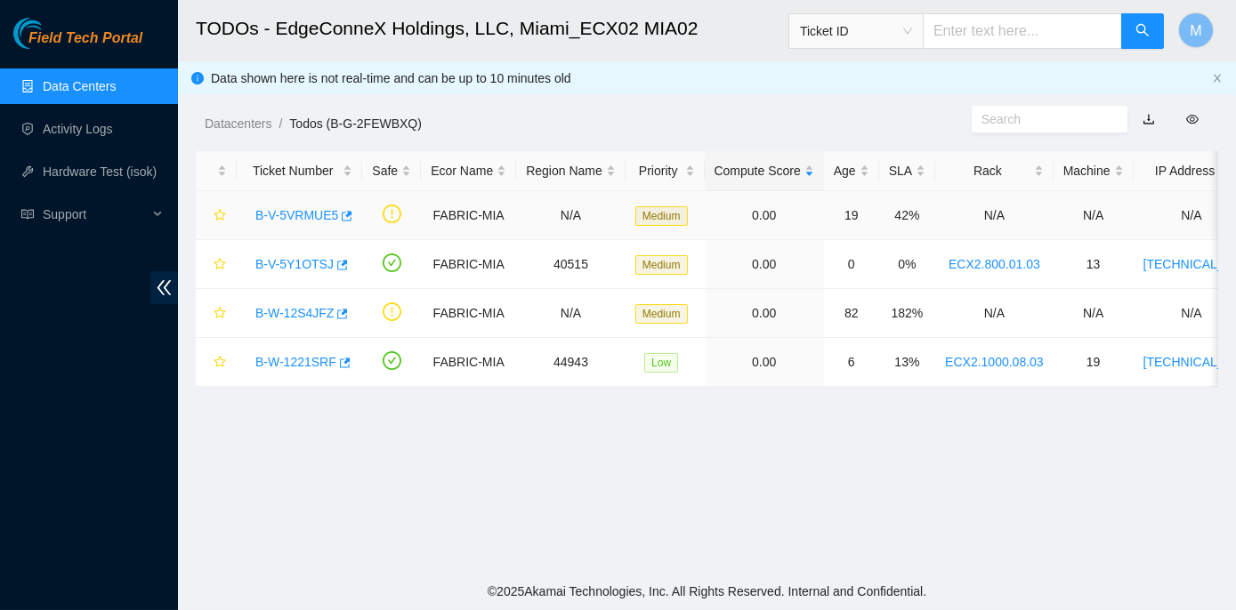
scroll to position [430, 0]
click at [285, 211] on link "B-V-5VRMUE5" at bounding box center [296, 215] width 83 height 14
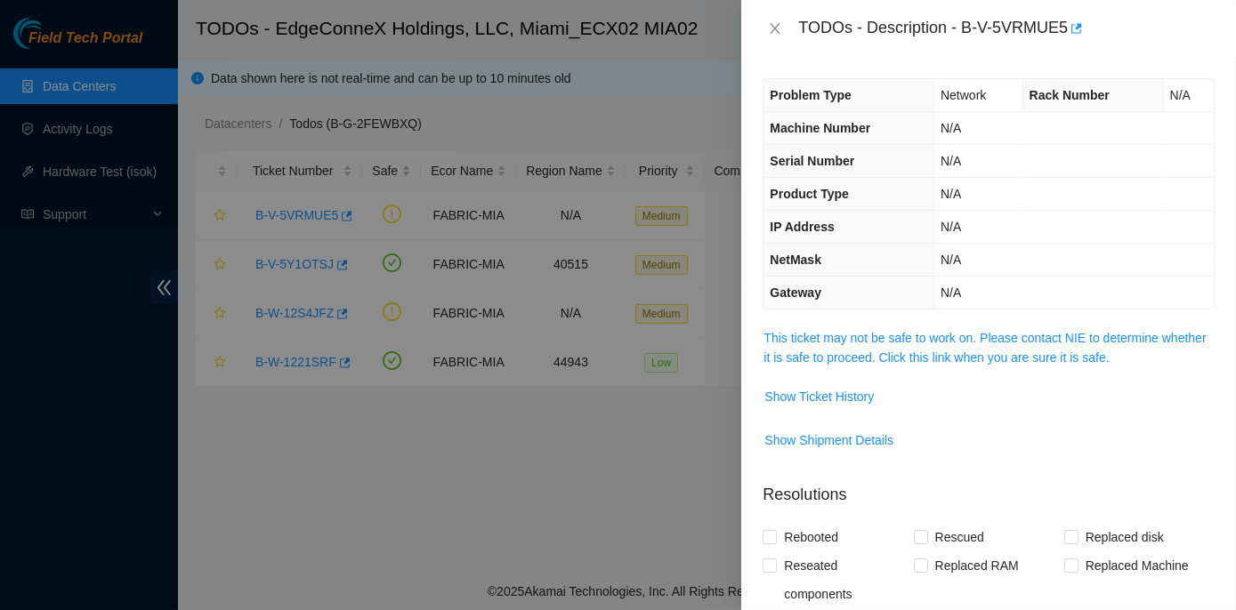
scroll to position [0, 0]
click at [925, 337] on link "This ticket may not be safe to work on. Please contact NIE to determine whether…" at bounding box center [984, 348] width 442 height 34
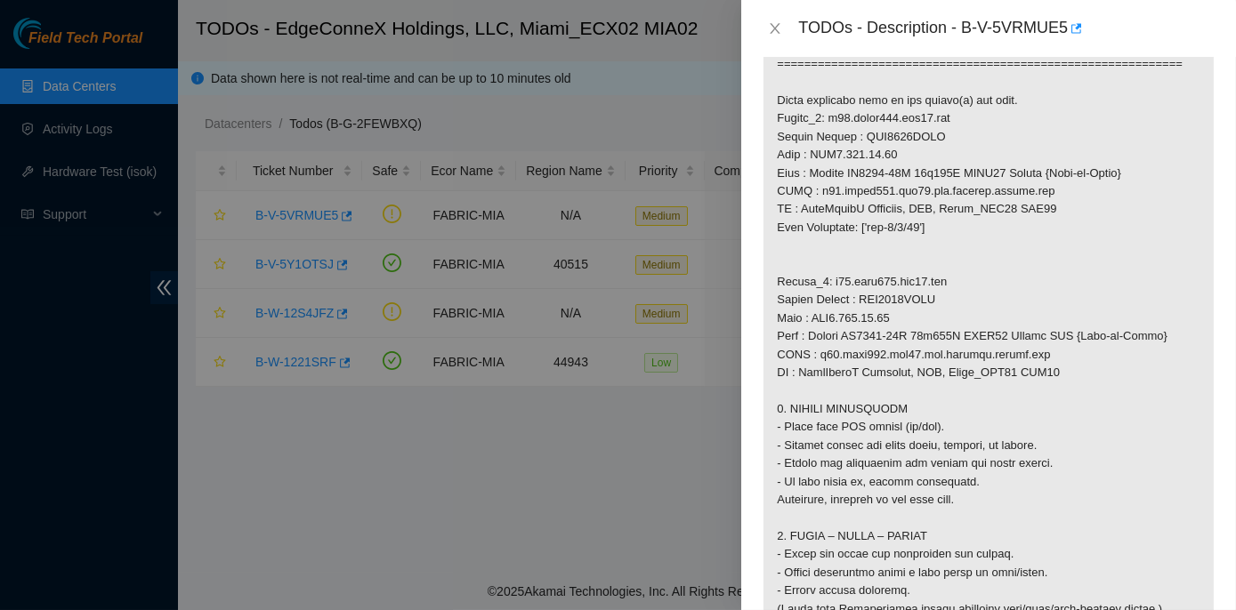
scroll to position [1132, 0]
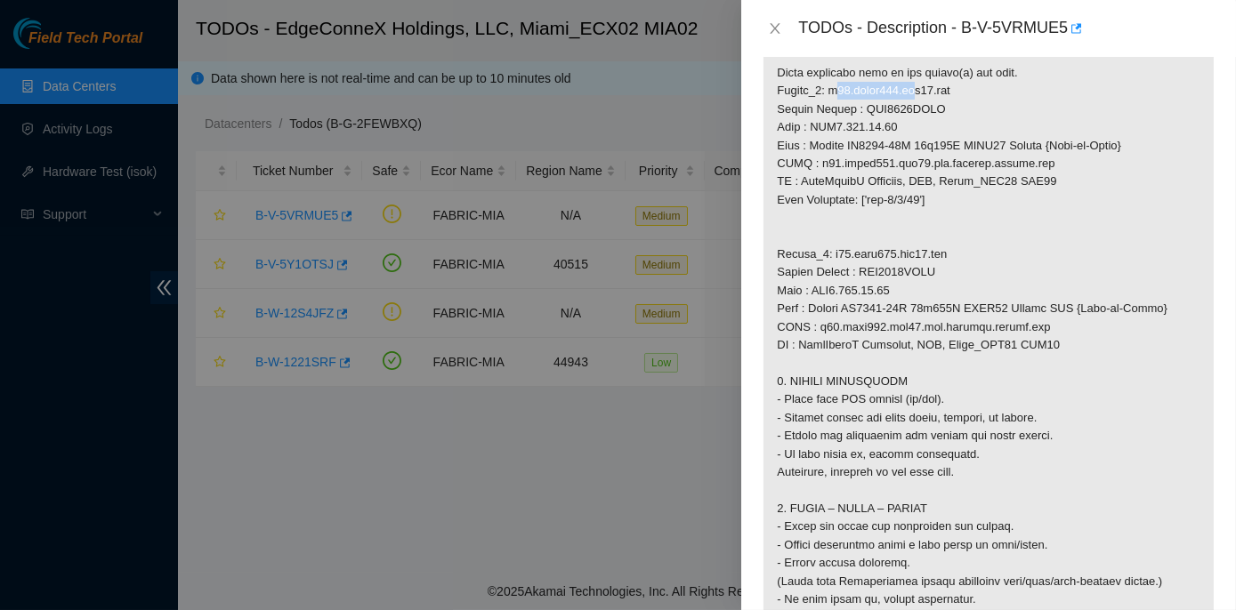
drag, startPoint x: 823, startPoint y: 214, endPoint x: 898, endPoint y: 212, distance: 74.8
click at [898, 212] on p at bounding box center [988, 137] width 450 height 1880
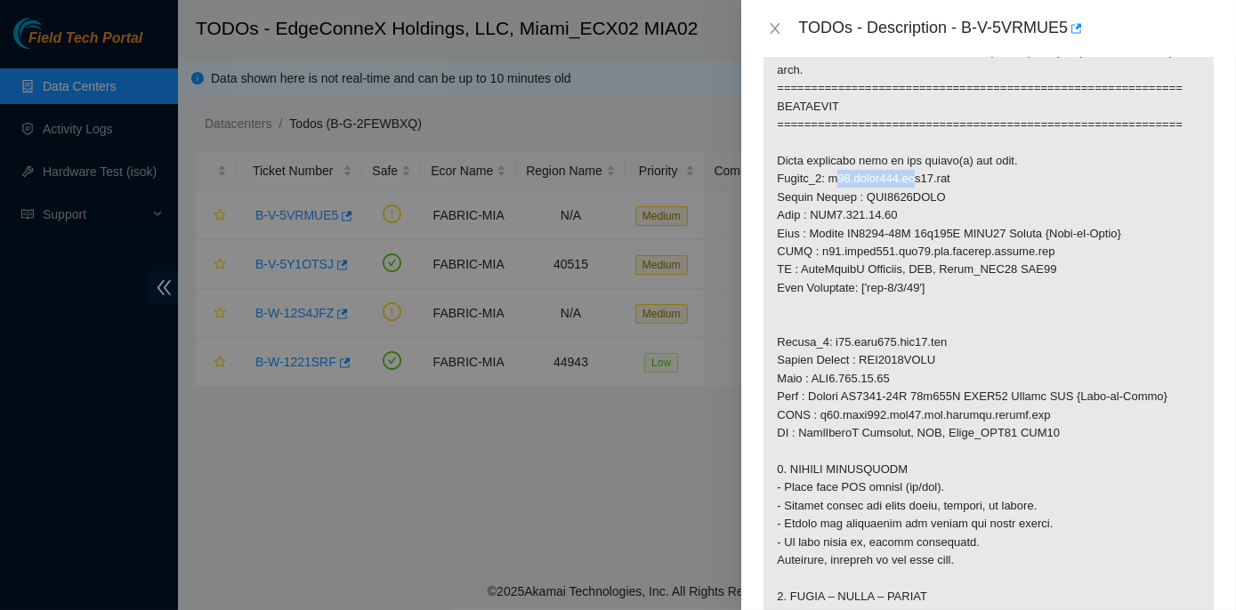
scroll to position [1213, 0]
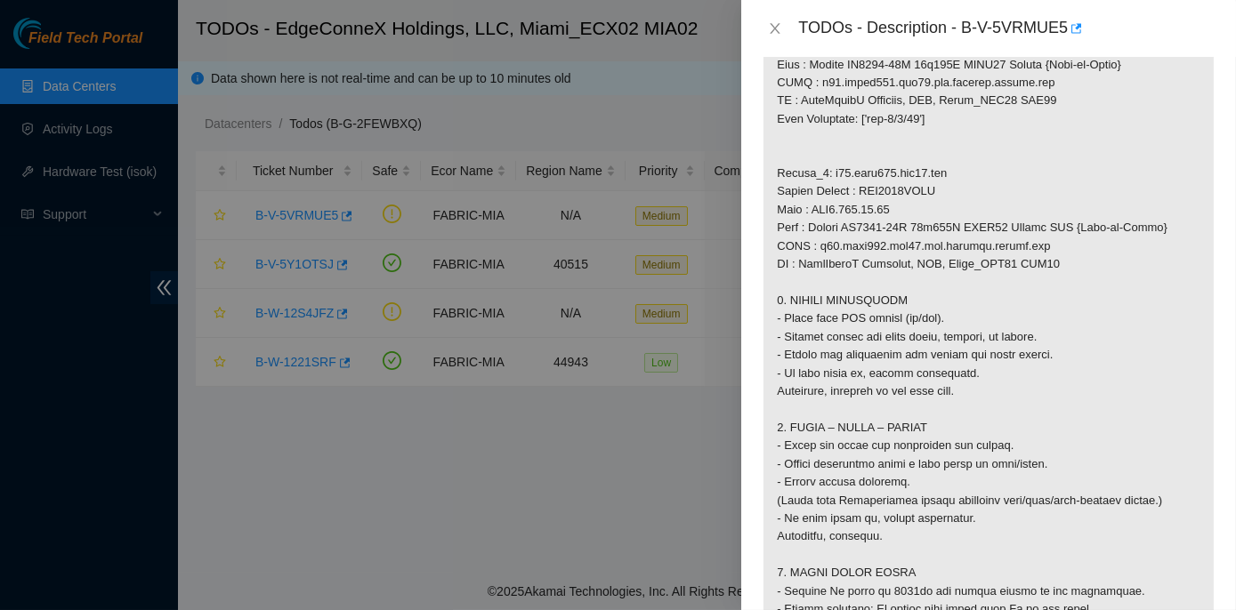
click at [802, 394] on p at bounding box center [988, 56] width 450 height 1880
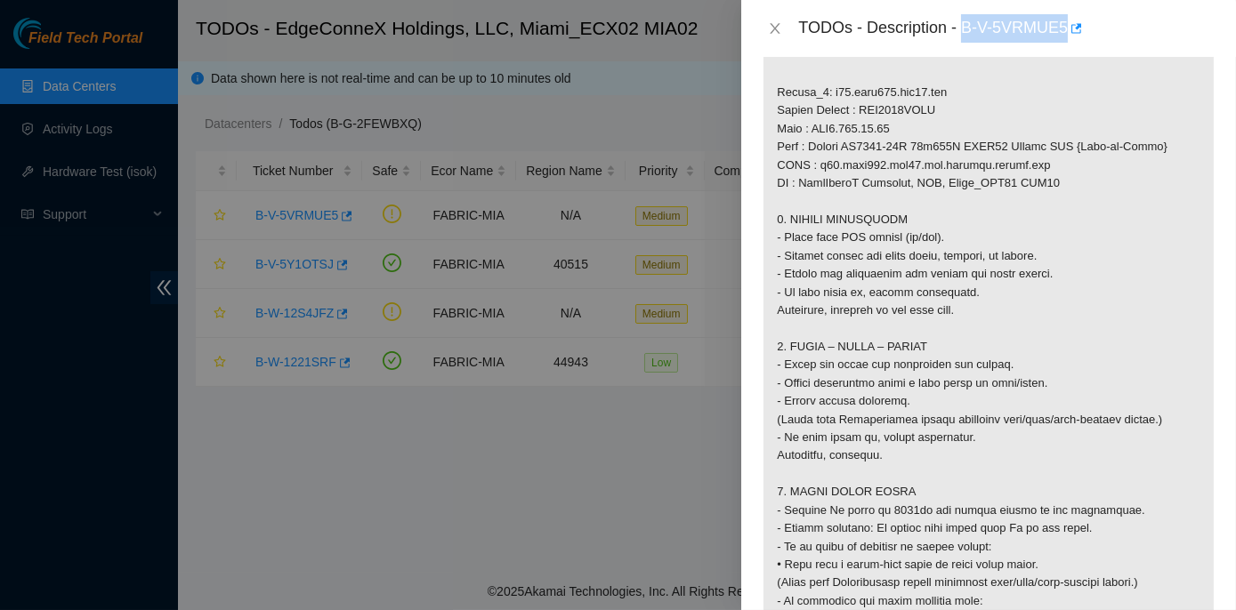
drag, startPoint x: 963, startPoint y: 24, endPoint x: 1064, endPoint y: 21, distance: 101.5
click at [1064, 21] on div "TODOs - Description - B-V-5VRMUE5" at bounding box center [1006, 28] width 416 height 28
copy div "B-V-5VRMUE5"
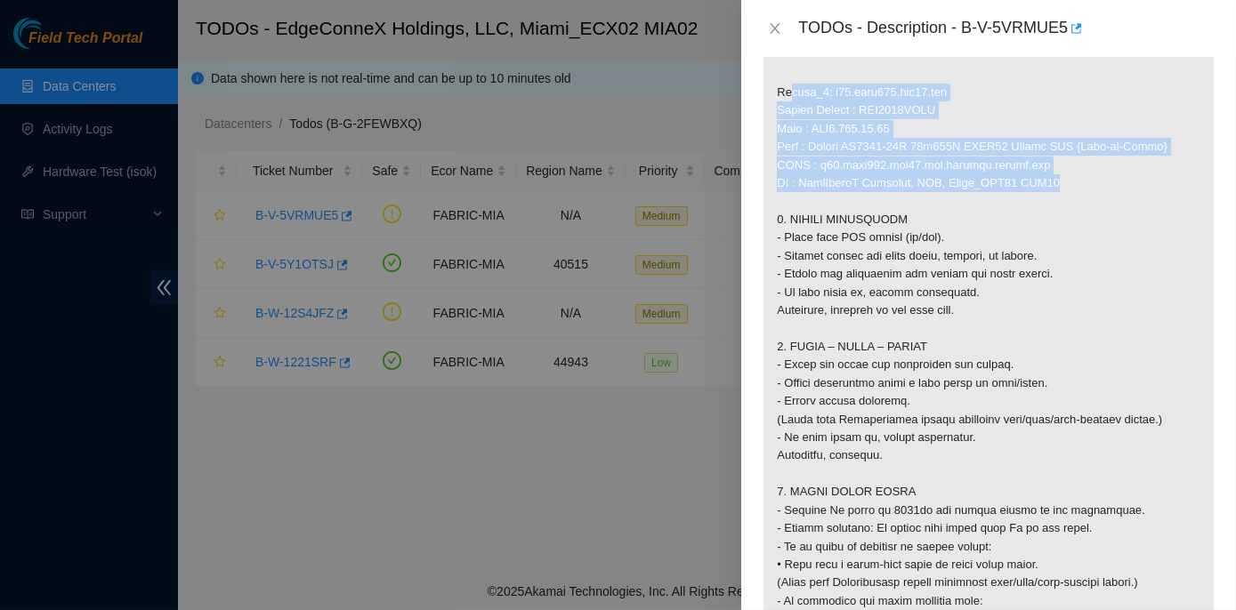
drag, startPoint x: 774, startPoint y: 215, endPoint x: 1055, endPoint y: 311, distance: 297.1
copy p "Router_2: r02.leaf103.mia01.fab Serial Number : AAA2037AAAT Rack : ECX2.900.09.…"
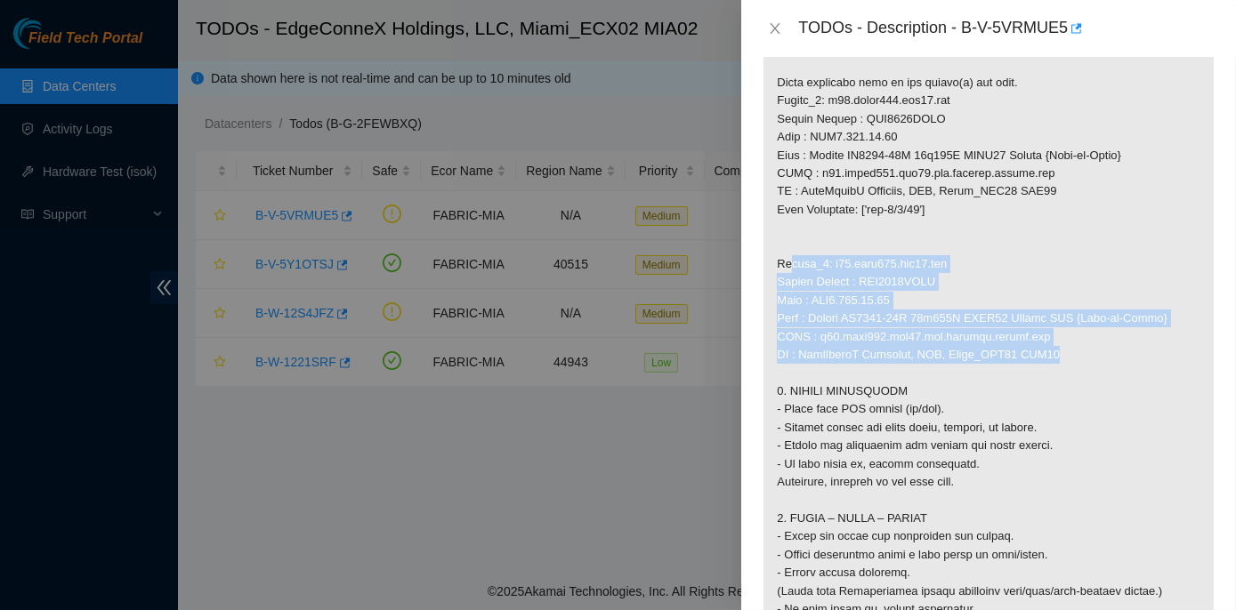
scroll to position [1051, 0]
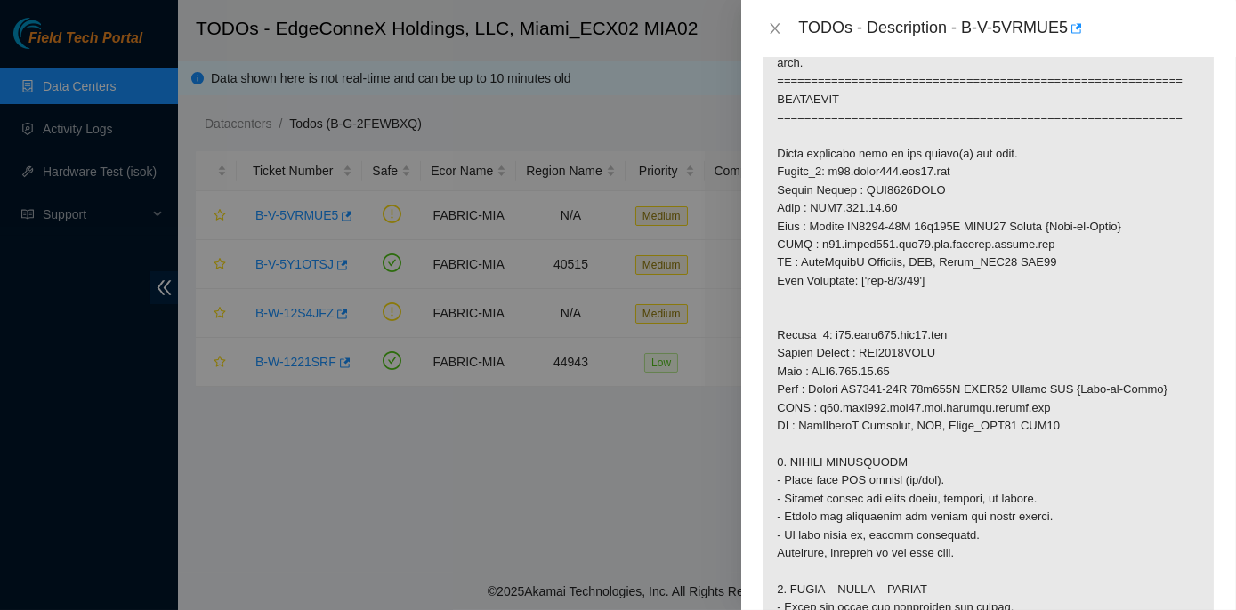
click at [1103, 391] on p at bounding box center [988, 218] width 450 height 1880
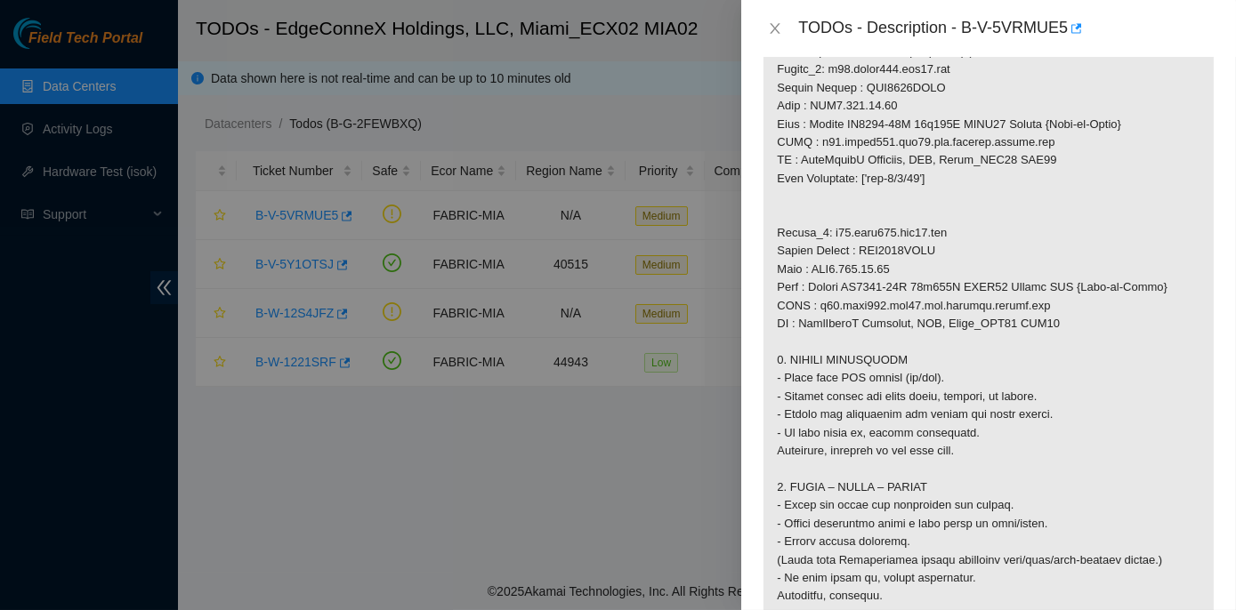
scroll to position [1155, 0]
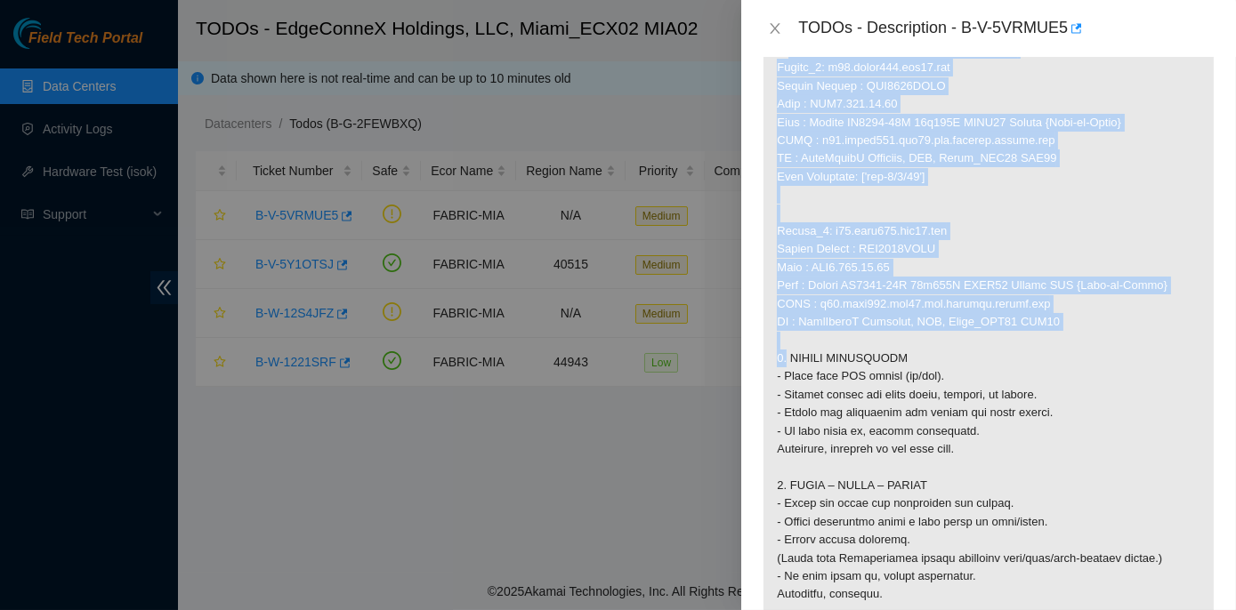
drag, startPoint x: 771, startPoint y: 168, endPoint x: 1083, endPoint y: 457, distance: 425.0
click at [1083, 457] on p at bounding box center [988, 113] width 450 height 1880
copy p "Below mentioned port on the router(s) are down. Router_1: r30.spine101.mia01.fa…"
click at [1032, 467] on p at bounding box center [988, 113] width 450 height 1880
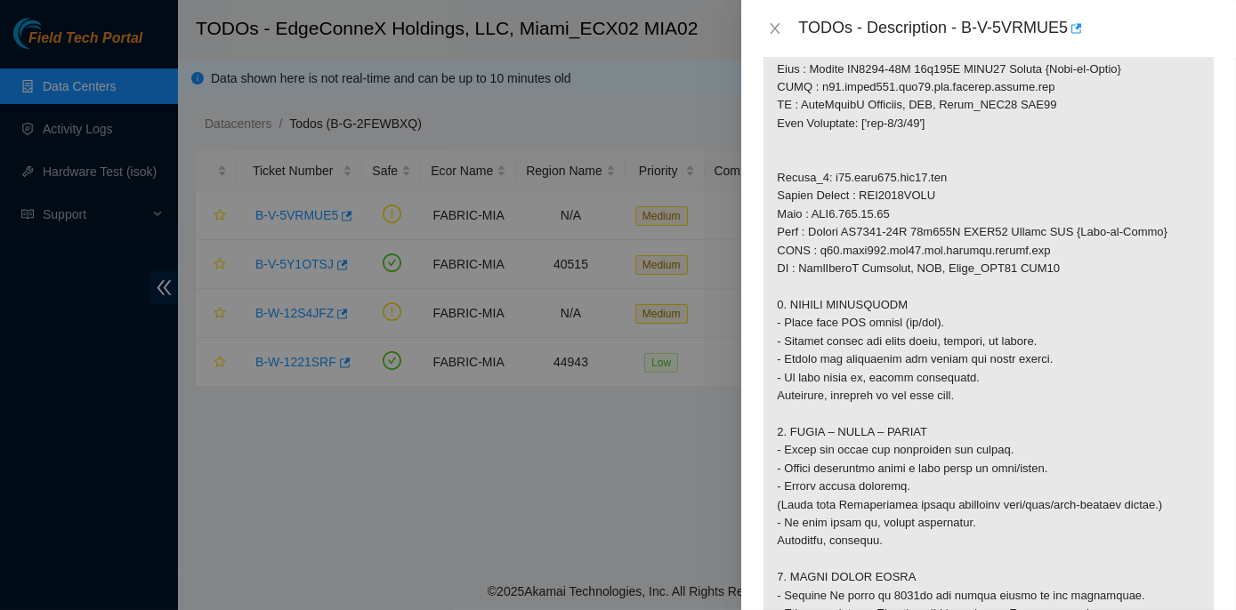
scroll to position [1236, 0]
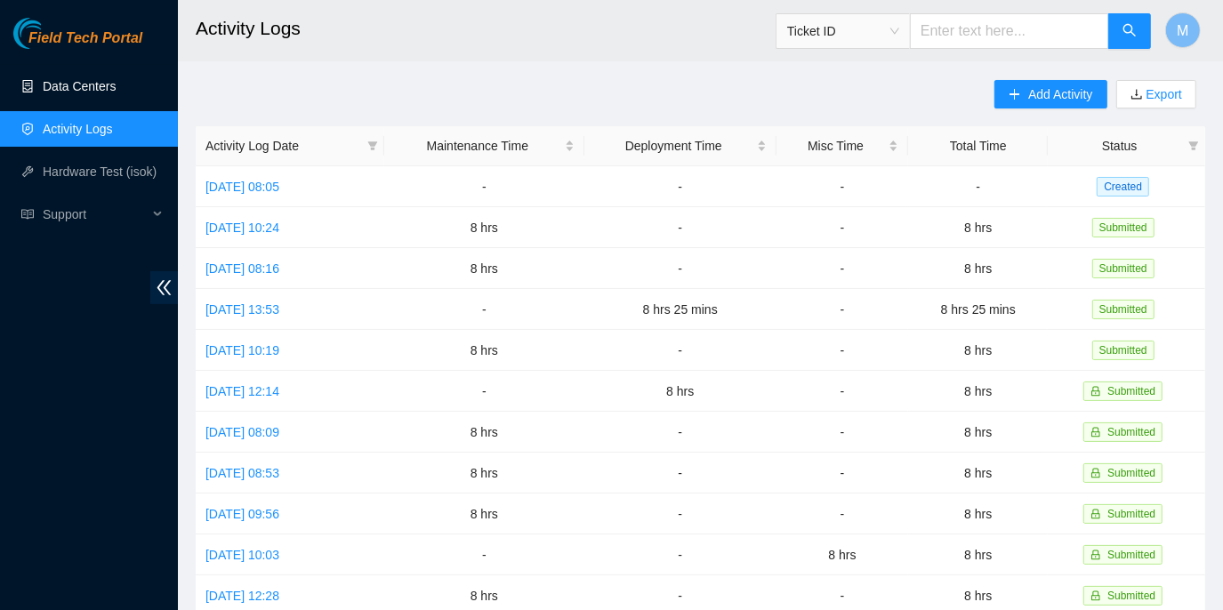
click at [71, 85] on link "Data Centers" at bounding box center [79, 86] width 73 height 14
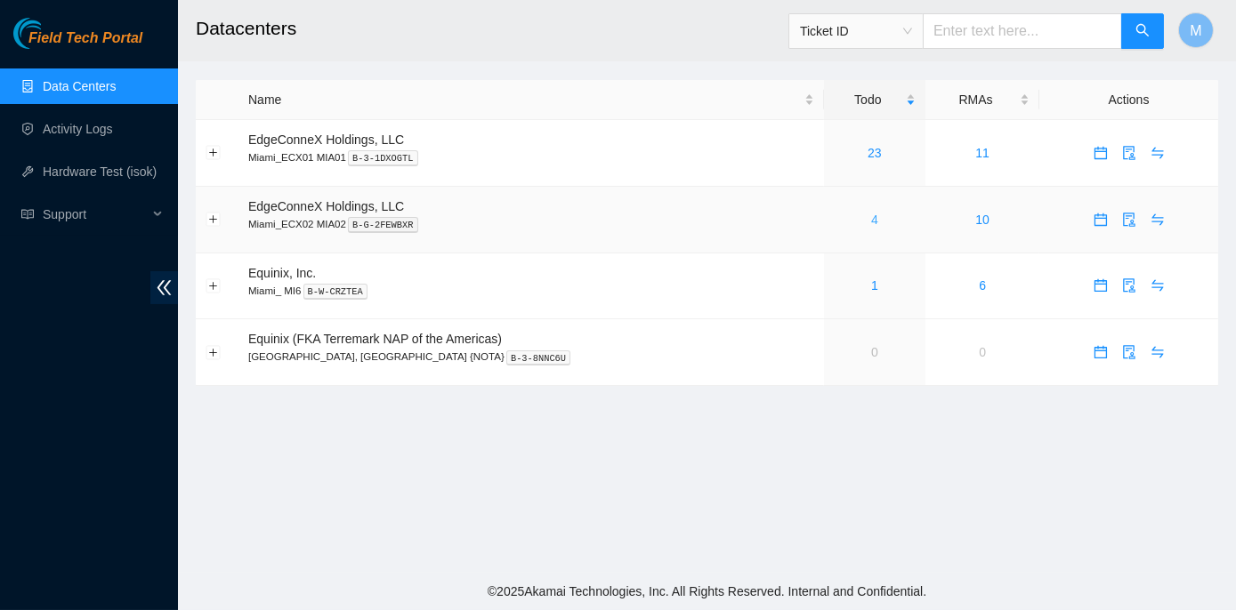
click at [871, 221] on link "4" at bounding box center [874, 220] width 7 height 14
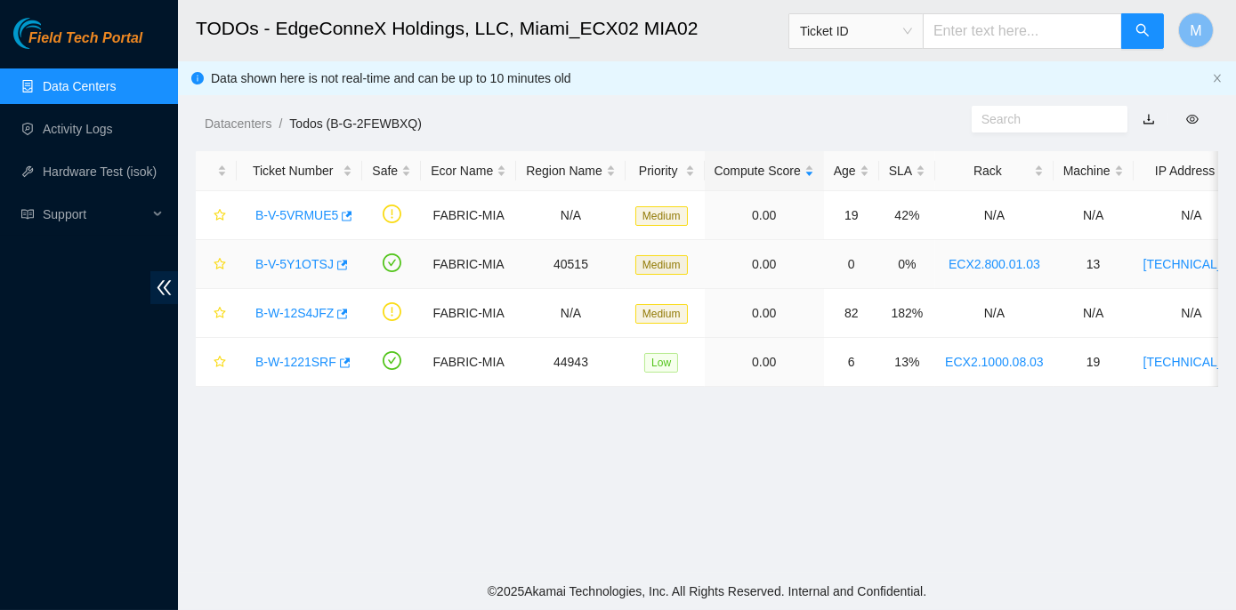
click at [301, 265] on link "B-V-5Y1OTSJ" at bounding box center [294, 264] width 78 height 14
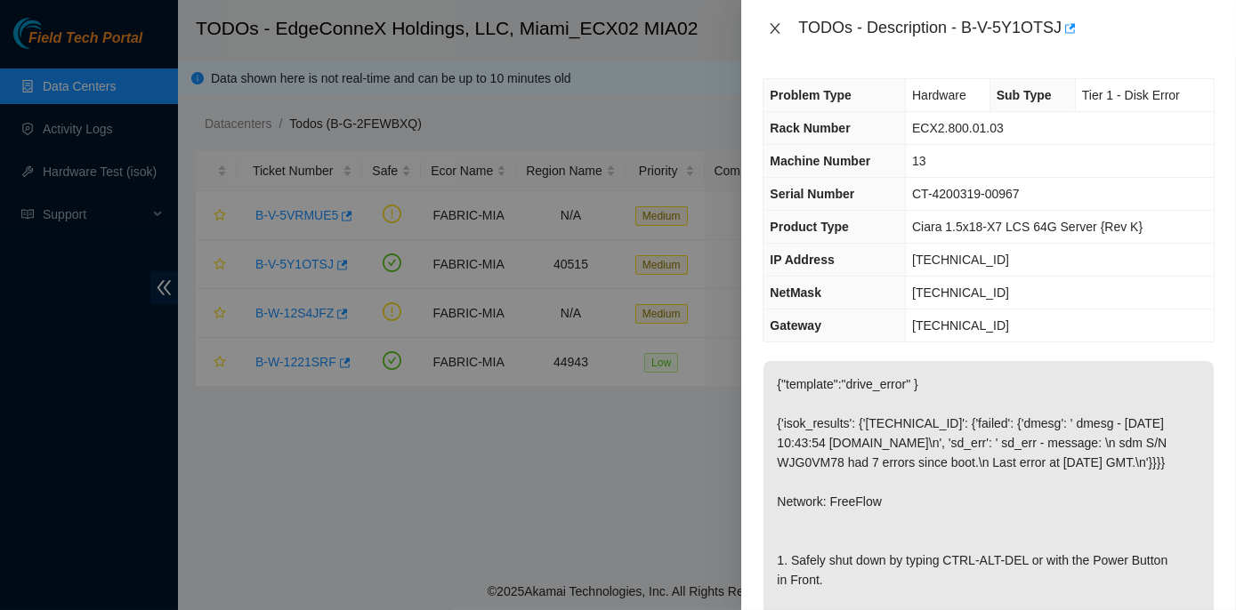
click at [779, 28] on icon "close" at bounding box center [775, 28] width 14 height 14
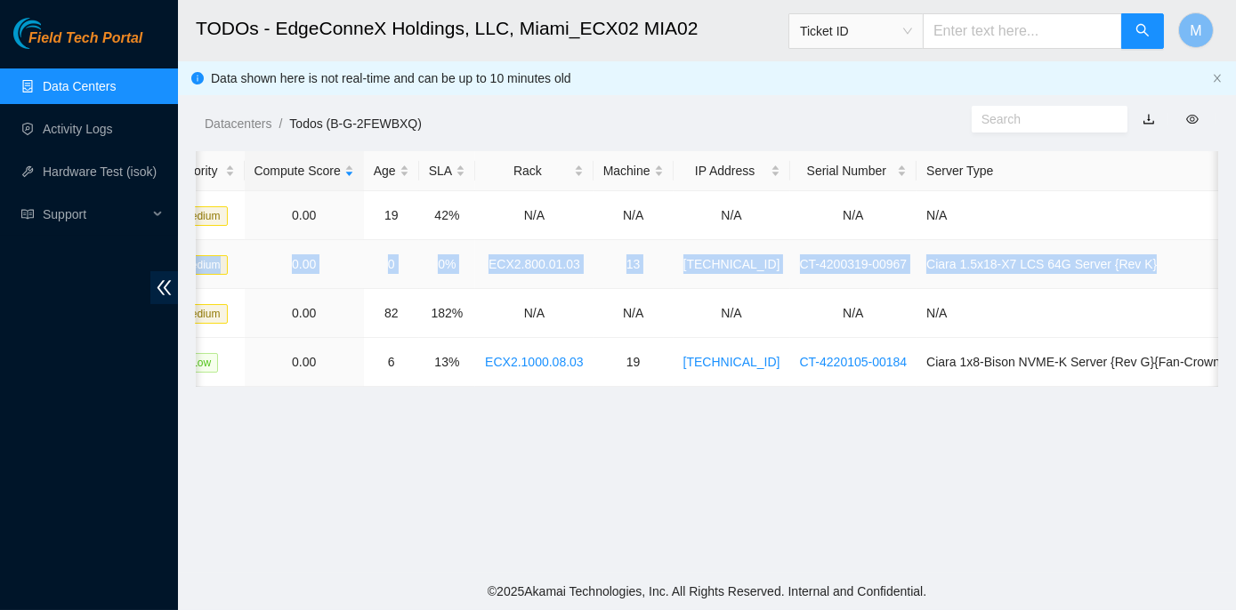
scroll to position [0, 503]
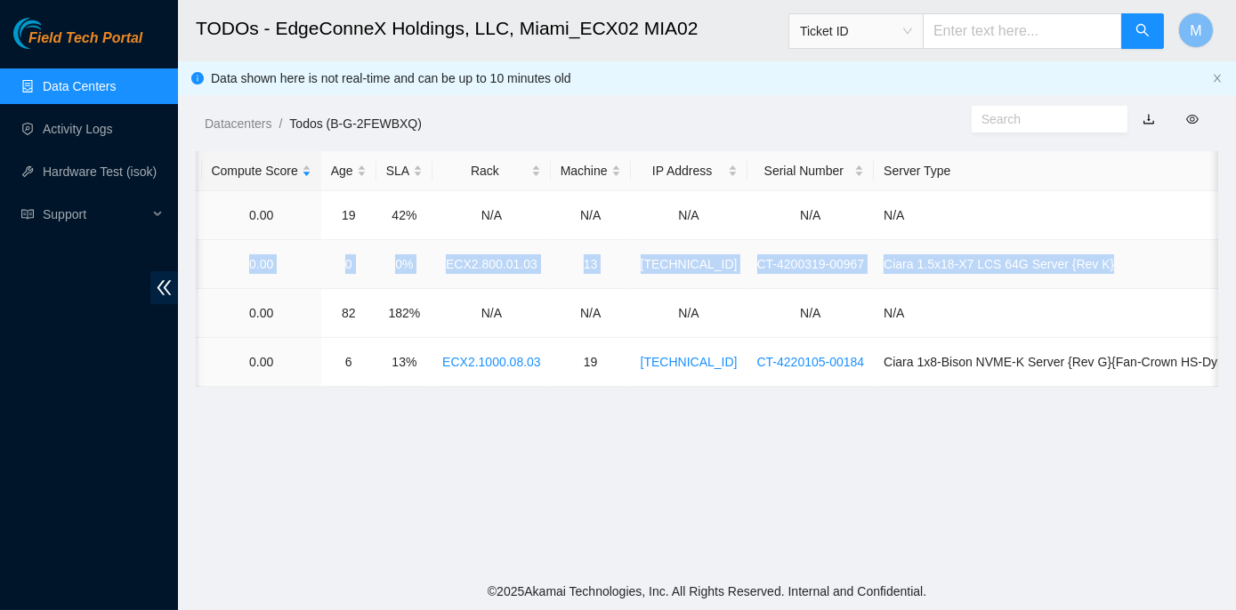
drag, startPoint x: 251, startPoint y: 262, endPoint x: 1109, endPoint y: 272, distance: 857.7
click at [1109, 272] on tr "B-V-5Y1OTSJ FABRIC-MIA 40515 Medium 0.00 0 0% ECX2.800.01.03 13 23.205.164.208 …" at bounding box center [480, 264] width 1574 height 49
copy tr "B-V-5Y1OTSJ FABRIC-MIA 40515 Medium 0.00 0 0% ECX2.800.01.03 13 23.205.164.208 …"
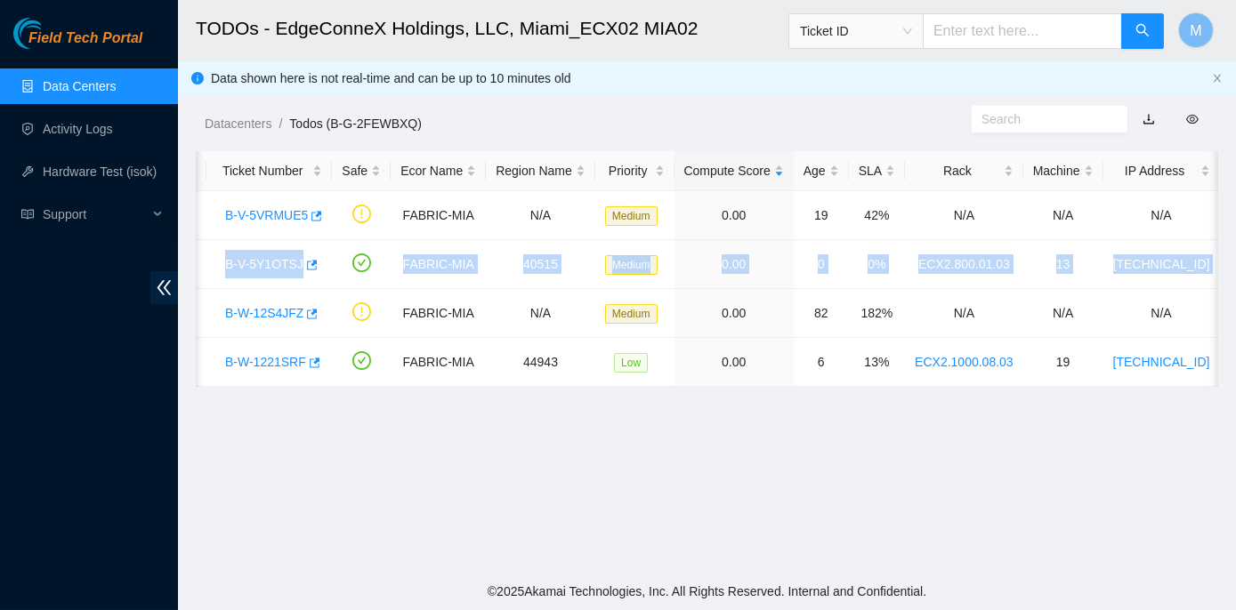
scroll to position [0, 0]
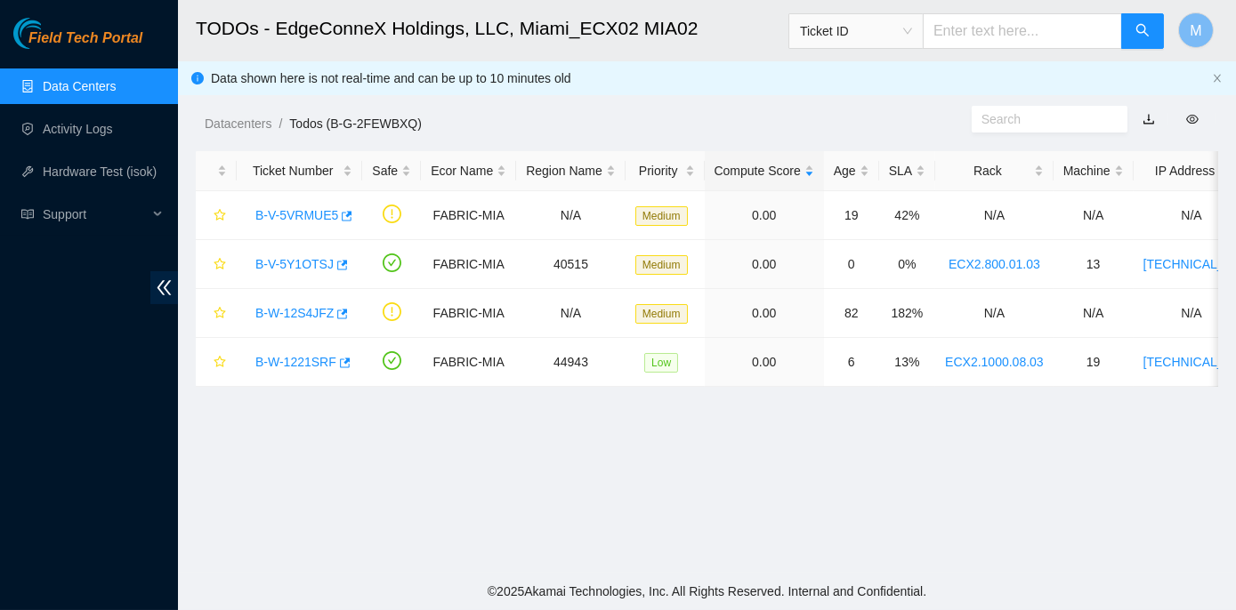
click at [286, 474] on main "TODOs - EdgeConneX Holdings, LLC, Miami_ECX02 MIA02 Ticket ID M Data shown here…" at bounding box center [707, 286] width 1058 height 573
click at [299, 262] on link "B-V-5Y1OTSJ" at bounding box center [294, 264] width 78 height 14
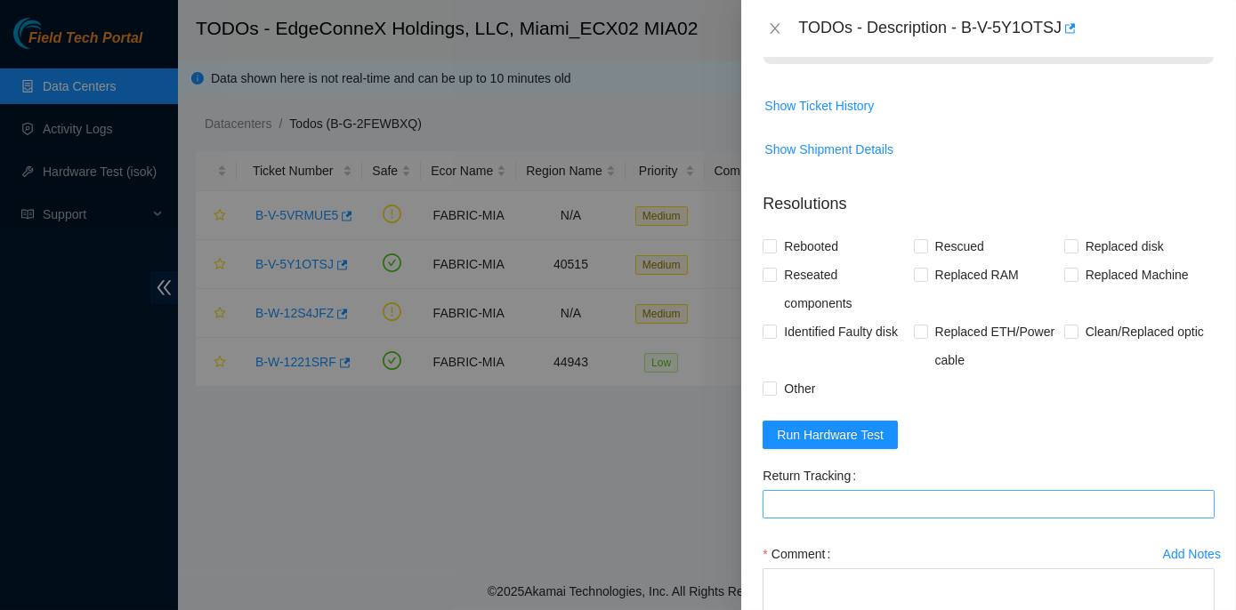
scroll to position [861, 0]
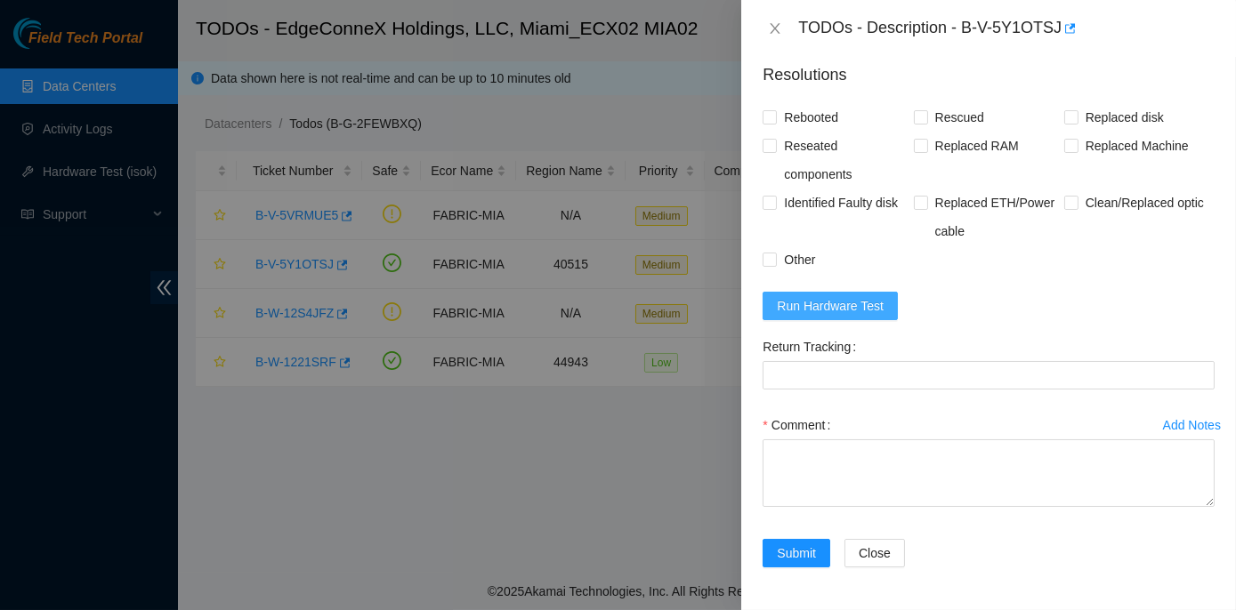
click at [854, 307] on span "Run Hardware Test" at bounding box center [830, 306] width 107 height 20
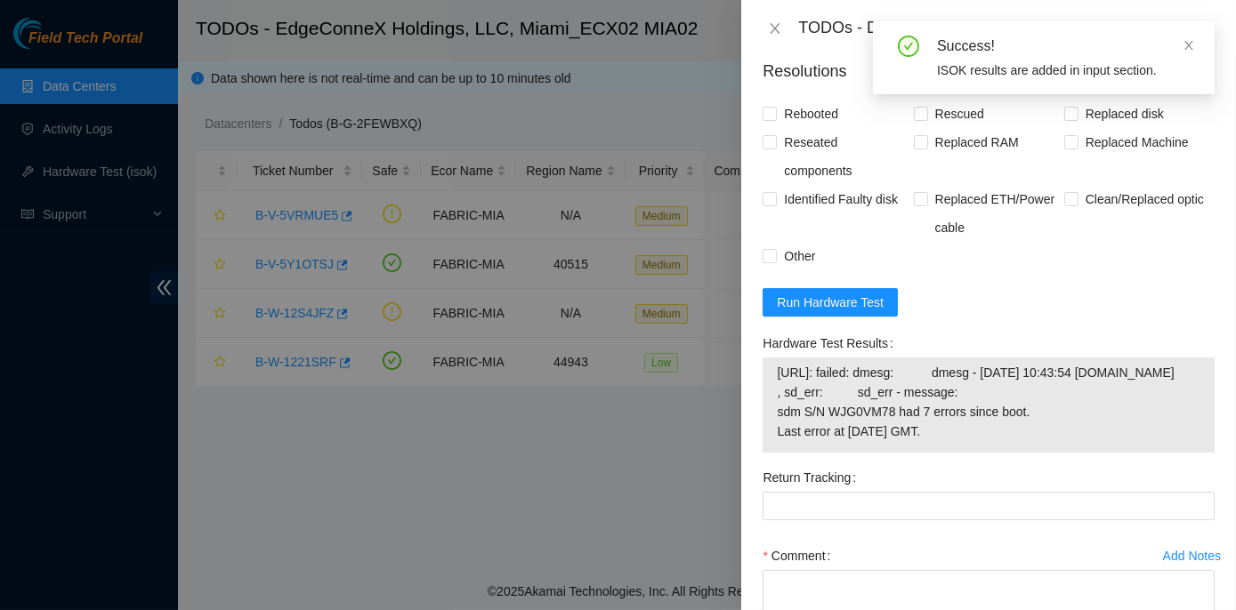
scroll to position [890, 0]
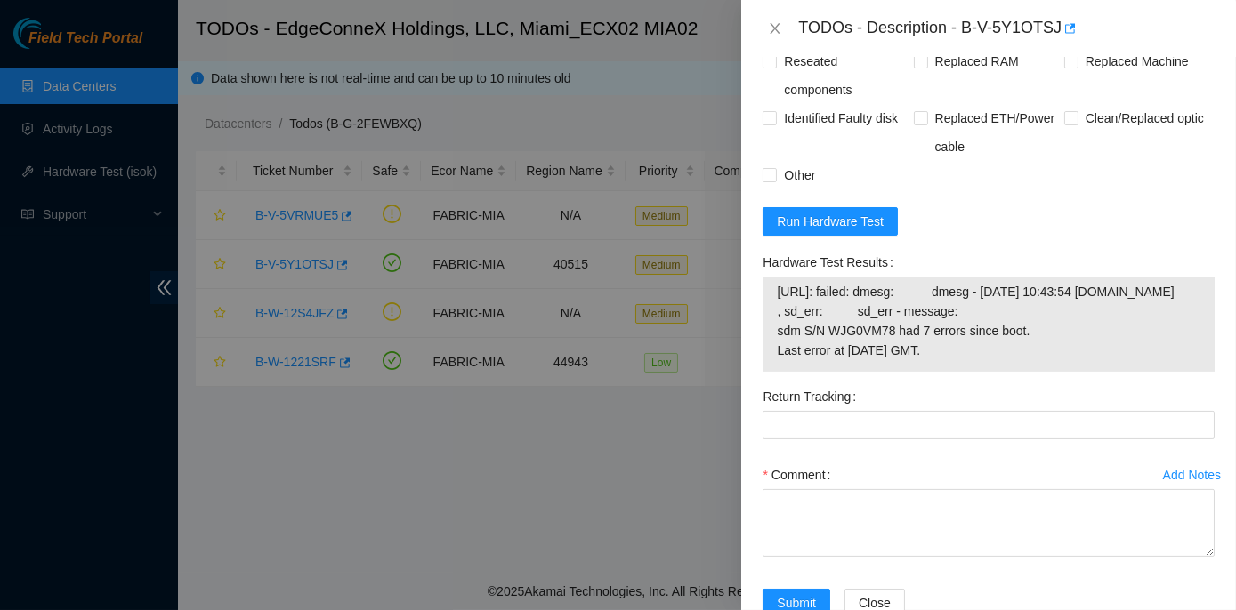
drag, startPoint x: 762, startPoint y: 321, endPoint x: 1025, endPoint y: 424, distance: 282.9
click at [1025, 383] on div "Hardware Test Results 23.205.164.208: failed: dmesg: dmesg - Oct 08 10:43:54 a2…" at bounding box center [988, 315] width 466 height 134
copy div "Hardware Test Results 23.205.164.208: failed: dmesg: dmesg - Oct 08 10:43:54 a2…"
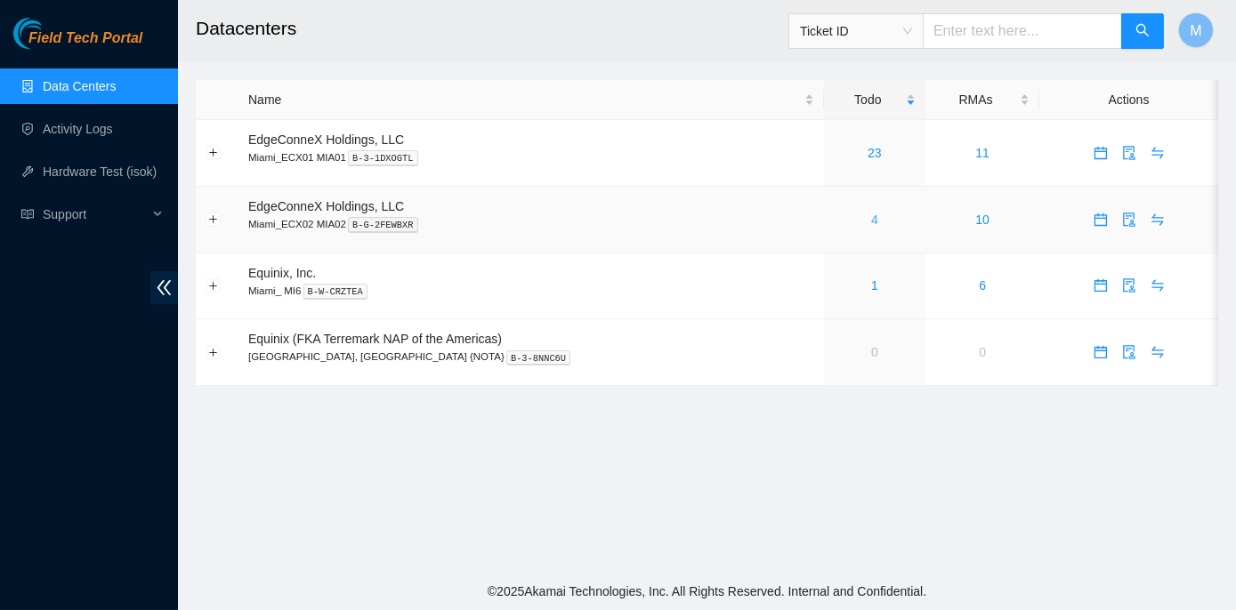
click at [871, 218] on link "4" at bounding box center [874, 220] width 7 height 14
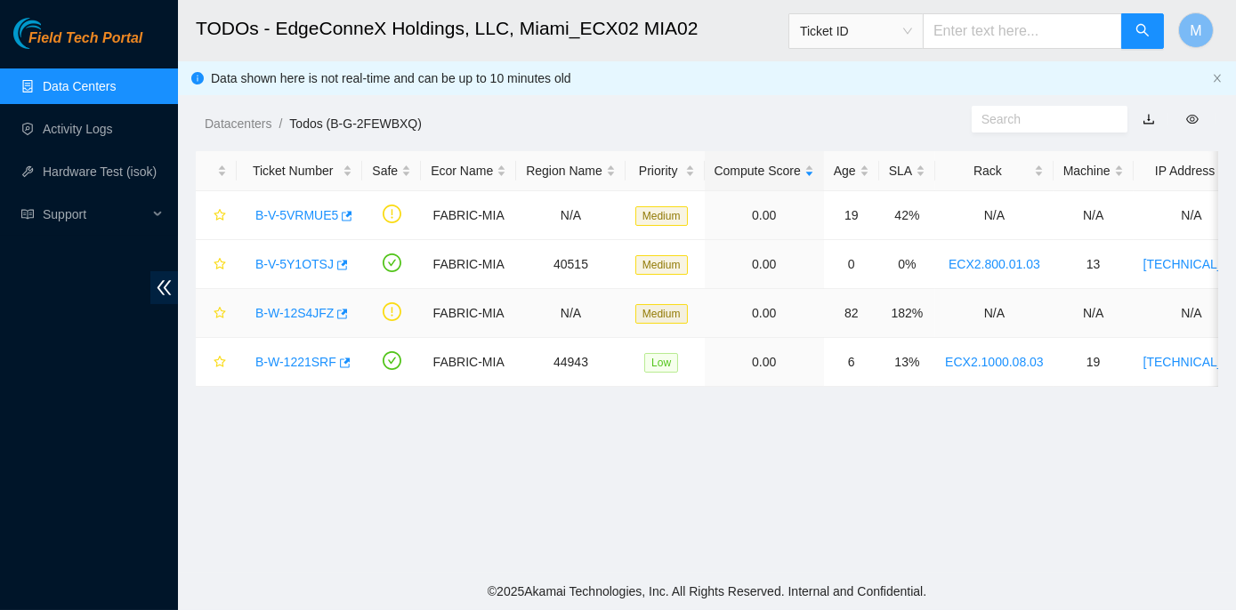
click at [270, 308] on link "B-W-12S4JFZ" at bounding box center [294, 313] width 78 height 14
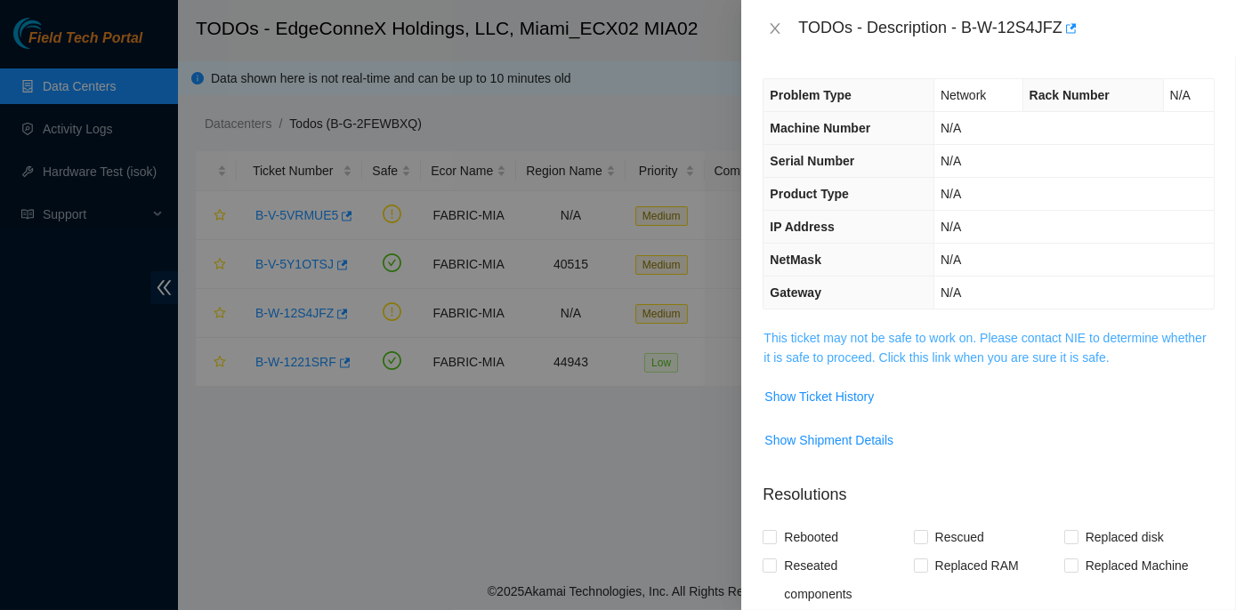
click at [957, 342] on link "This ticket may not be safe to work on. Please contact NIE to determine whether…" at bounding box center [984, 348] width 442 height 34
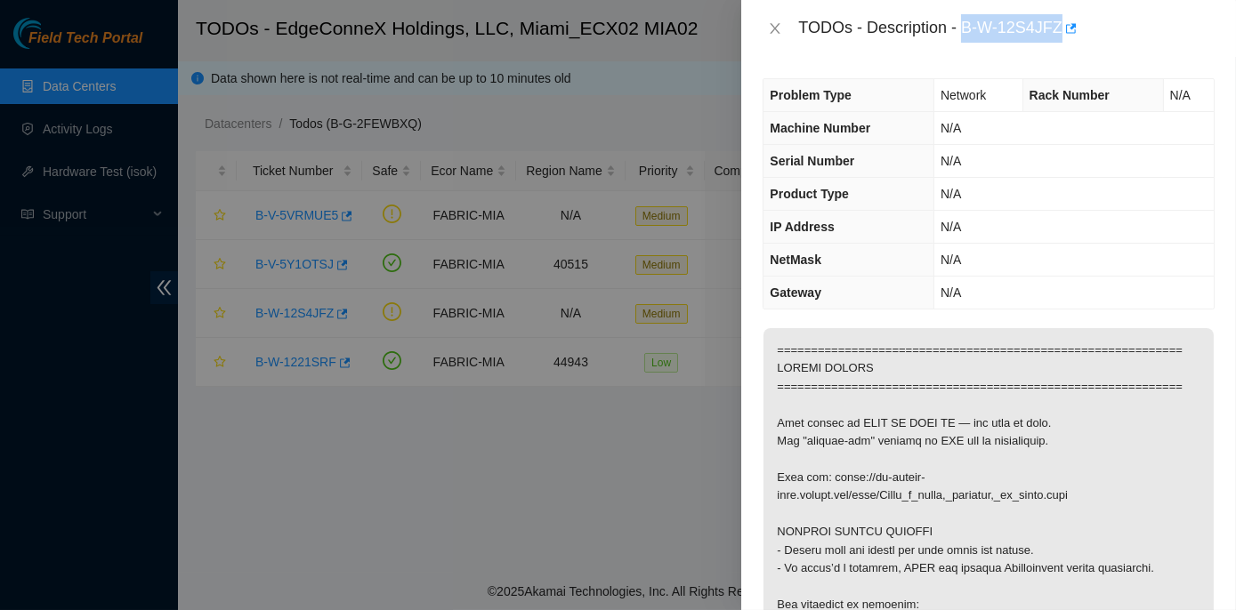
drag, startPoint x: 963, startPoint y: 27, endPoint x: 1058, endPoint y: 28, distance: 95.2
click at [1058, 28] on div "TODOs - Description - B-W-12S4JFZ" at bounding box center [1006, 28] width 416 height 28
copy div "B-W-12S4JFZ"
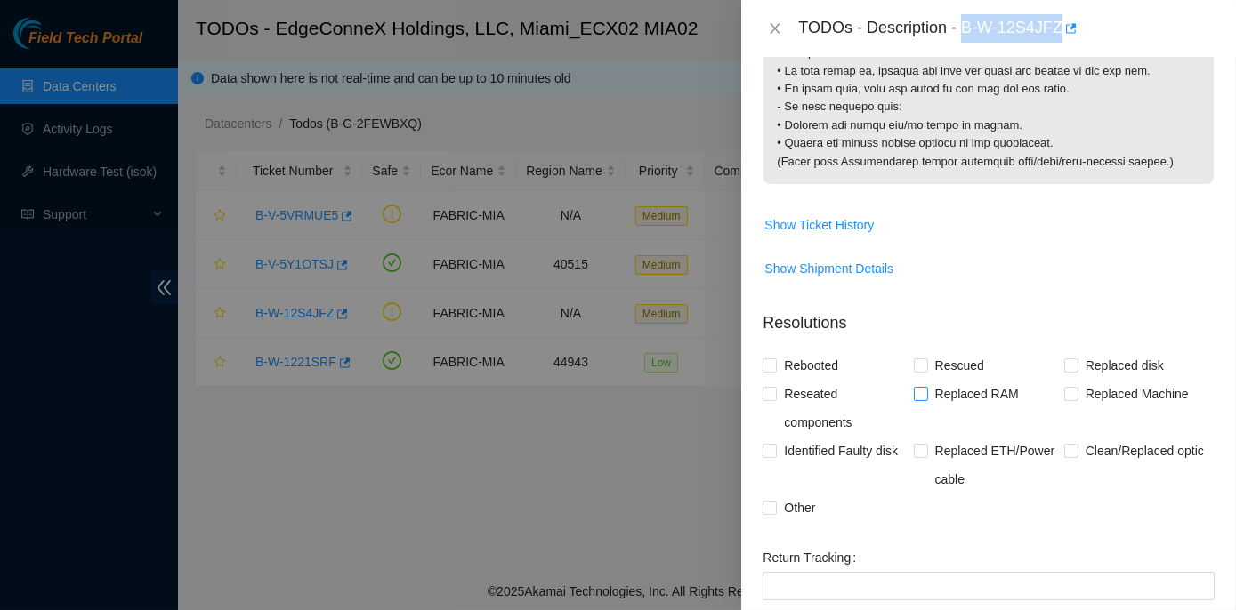
scroll to position [2133, 0]
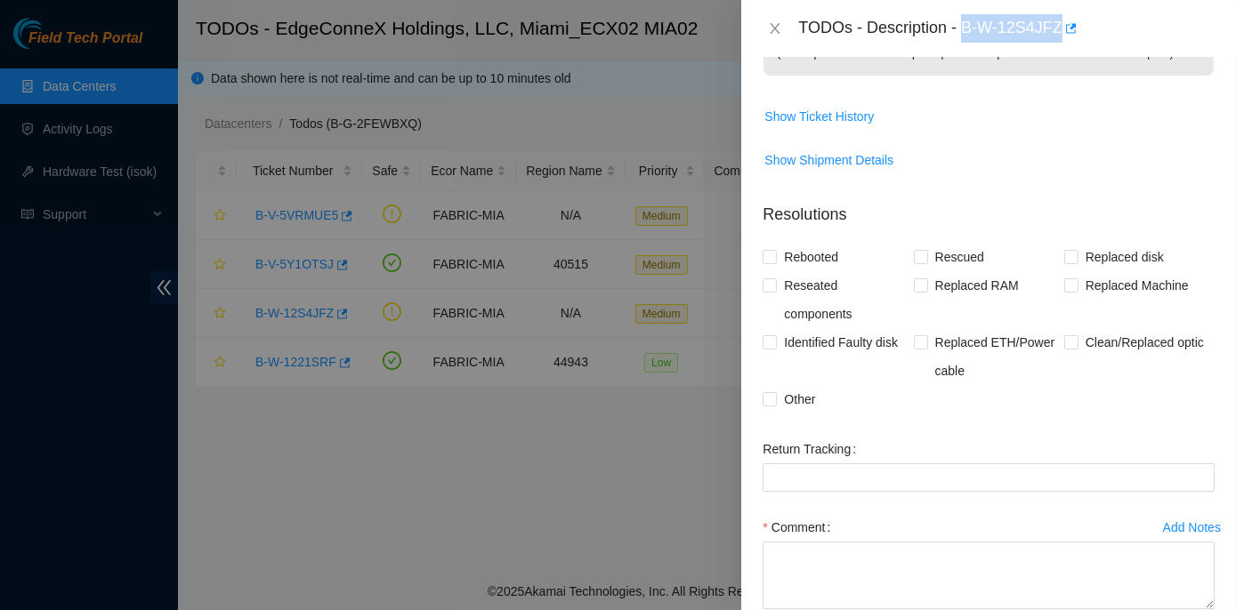
drag, startPoint x: 777, startPoint y: 271, endPoint x: 1134, endPoint y: 196, distance: 364.7
copy p "Below mentioned port on the router(s) are down. Router_1: r19.spine101.mia01.fa…"
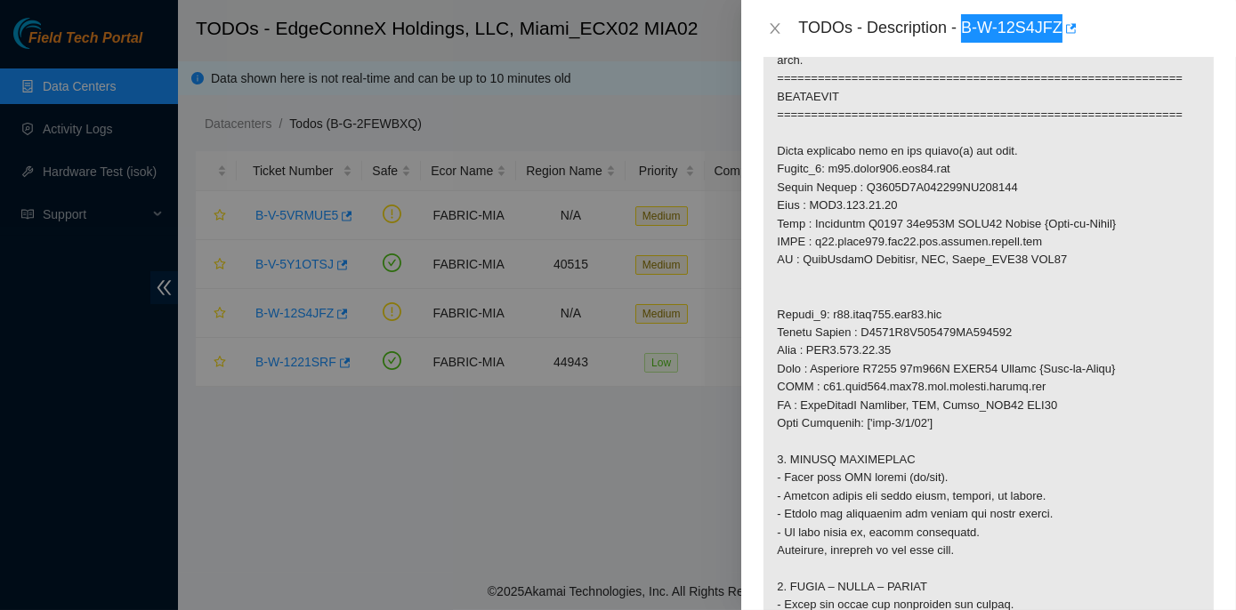
scroll to position [1082, 0]
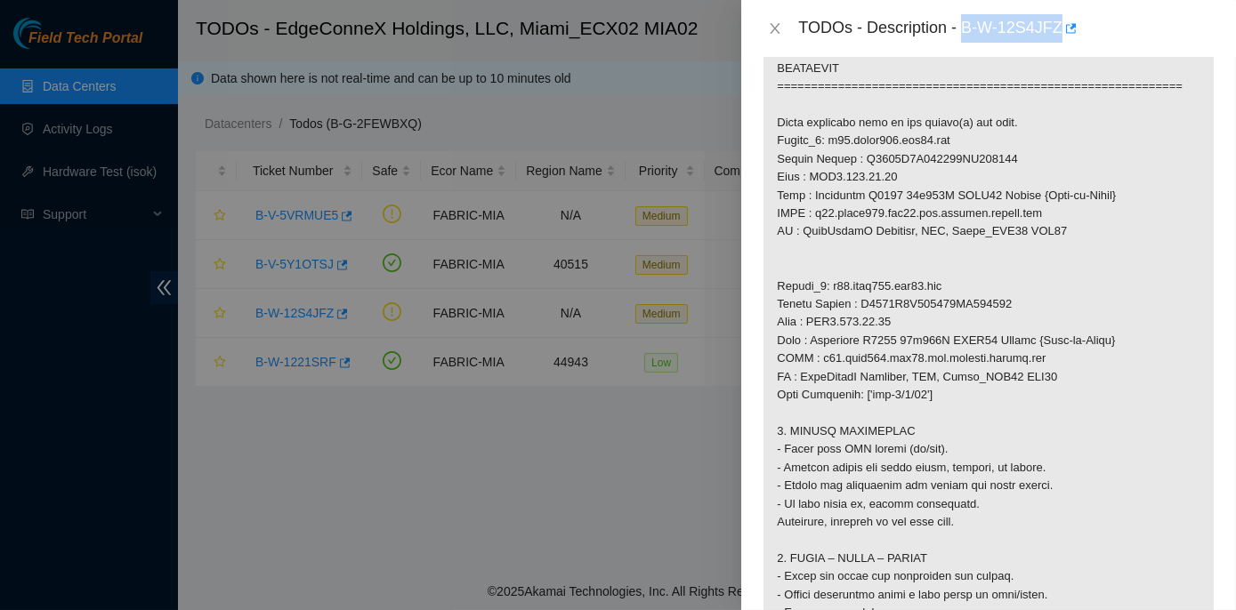
click at [1098, 351] on p at bounding box center [988, 186] width 450 height 1880
click at [1067, 389] on p at bounding box center [988, 186] width 450 height 1880
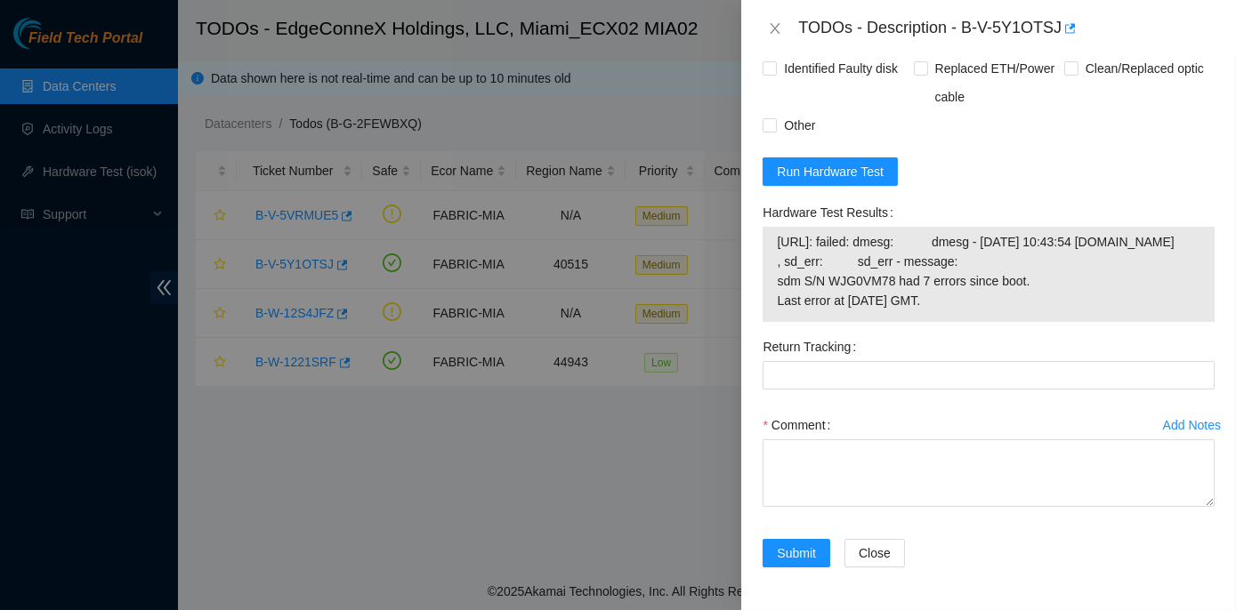
scroll to position [1015, 0]
click at [792, 162] on span "Run Hardware Test" at bounding box center [830, 172] width 107 height 20
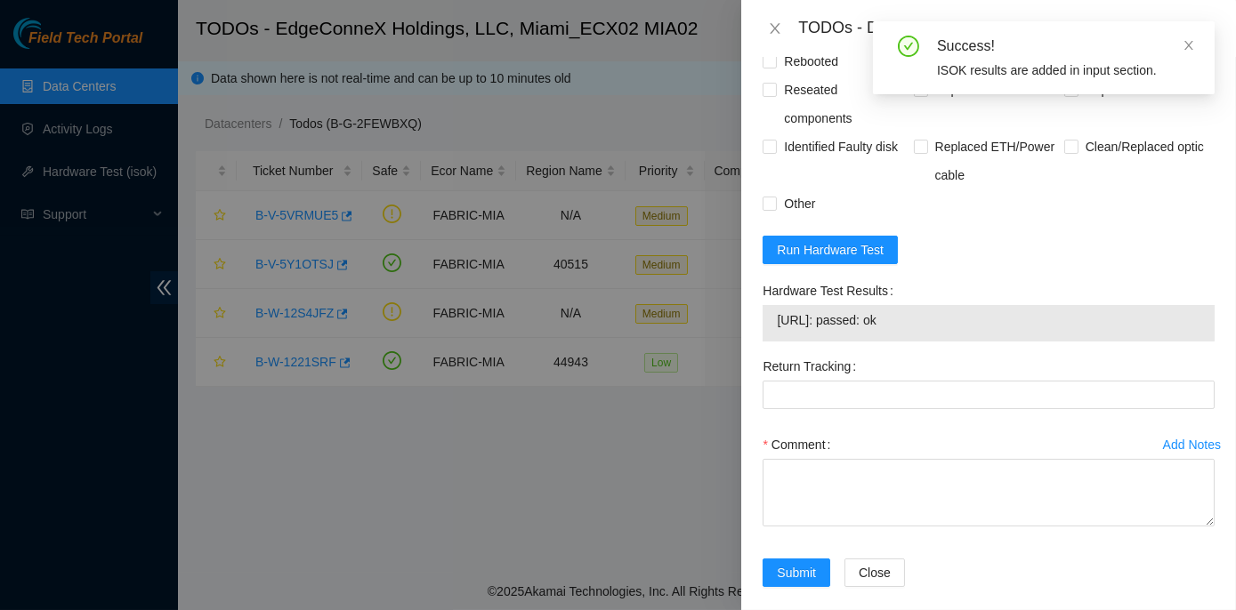
scroll to position [937, 0]
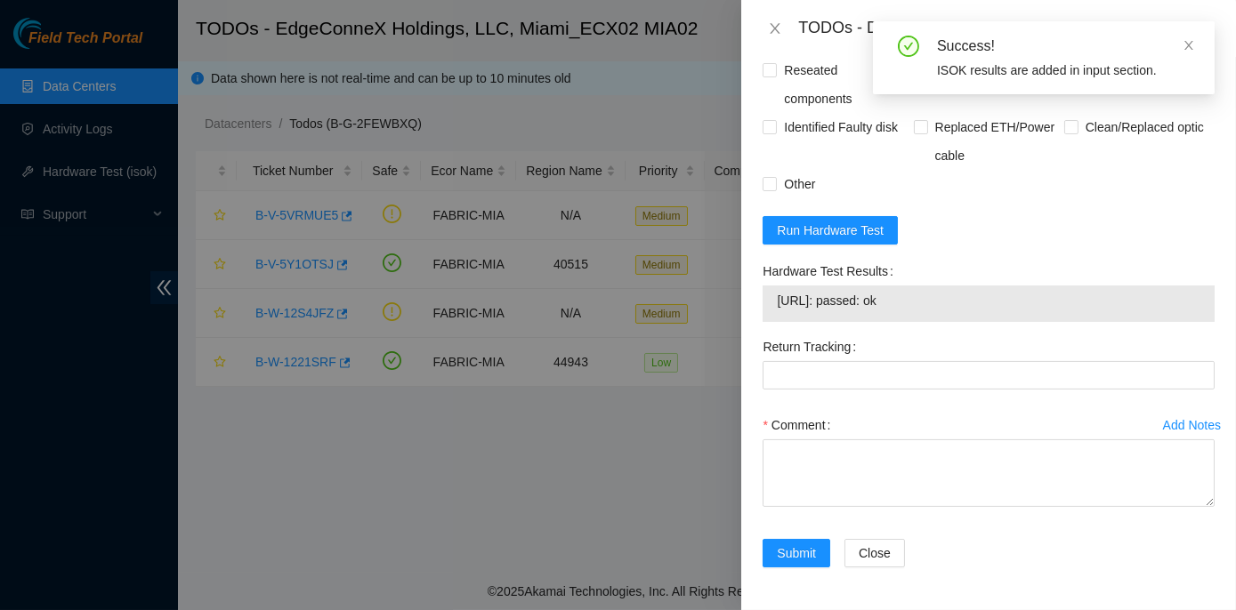
drag, startPoint x: 759, startPoint y: 272, endPoint x: 928, endPoint y: 303, distance: 171.9
click at [928, 303] on div "Hardware Test Results 23.205.164.208: passed: ok" at bounding box center [988, 295] width 466 height 76
copy div "Hardware Test Results 23.205.164.208: passed: ok"
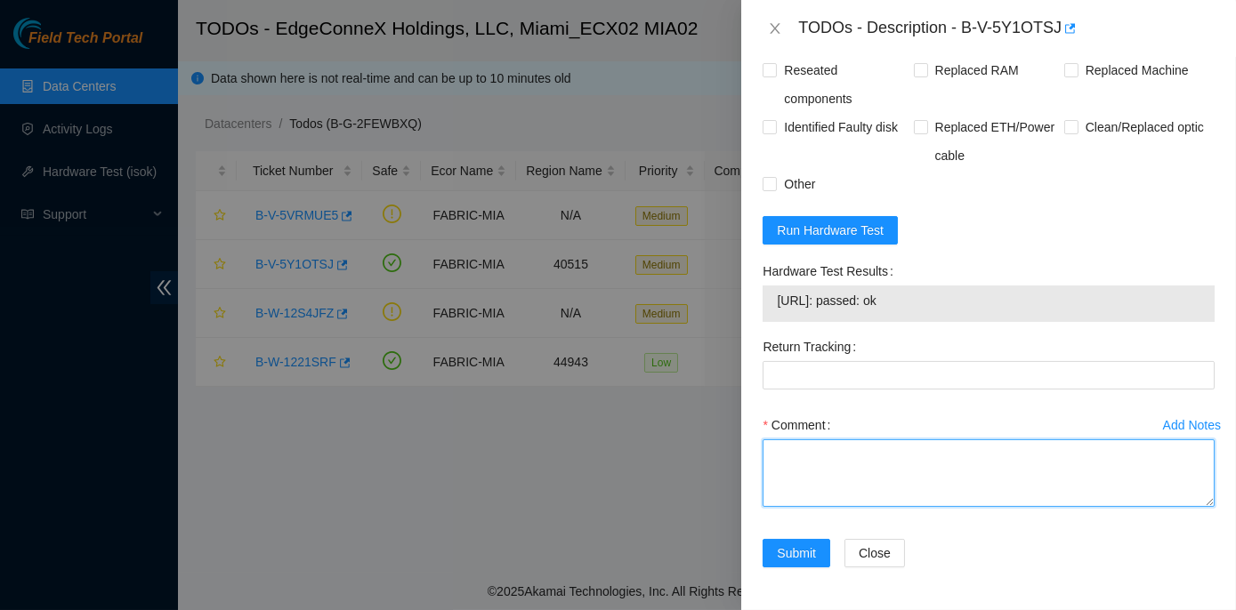
click at [826, 464] on textarea "Comment" at bounding box center [988, 474] width 452 height 68
paste textarea "Rack No: ECX2.800.01.03 Machine No: 13 IP: 23.205.164.208 Serial No: CT-4200319…"
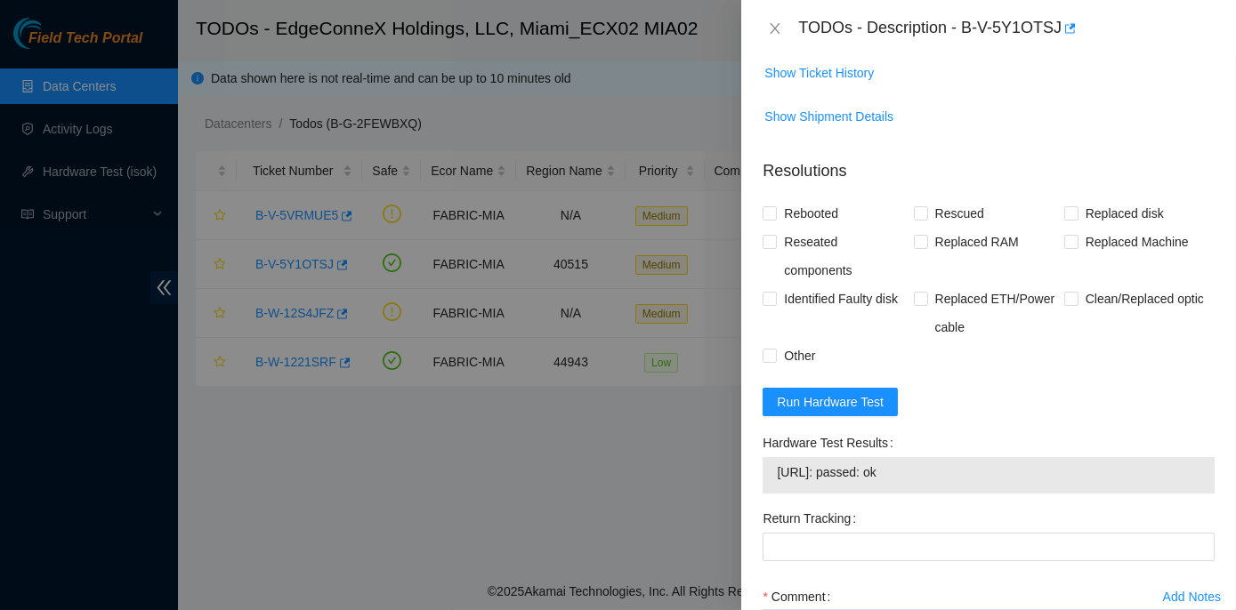
scroll to position [694, 0]
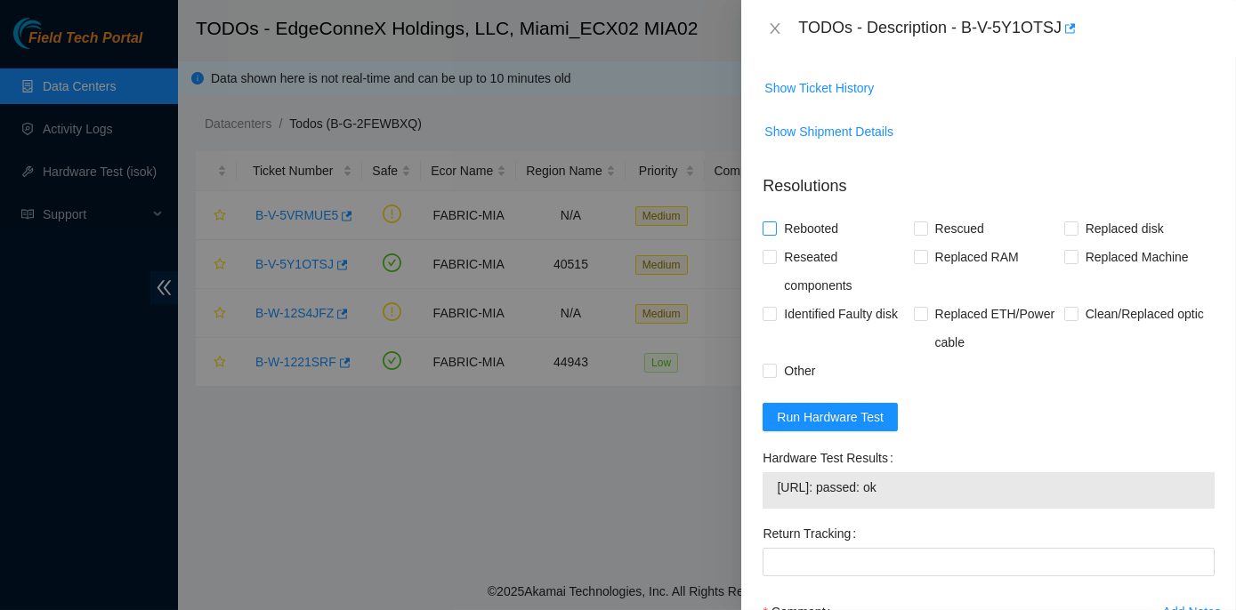
type textarea "Rack No: ECX2.800.01.03 Machine No: 13 IP: 23.205.164.208 Serial No: CT-4200319…"
click at [773, 234] on input "Rebooted" at bounding box center [768, 228] width 12 height 12
checkbox input "true"
click at [914, 236] on span at bounding box center [921, 229] width 14 height 14
click at [914, 234] on input "Rescued" at bounding box center [920, 228] width 12 height 12
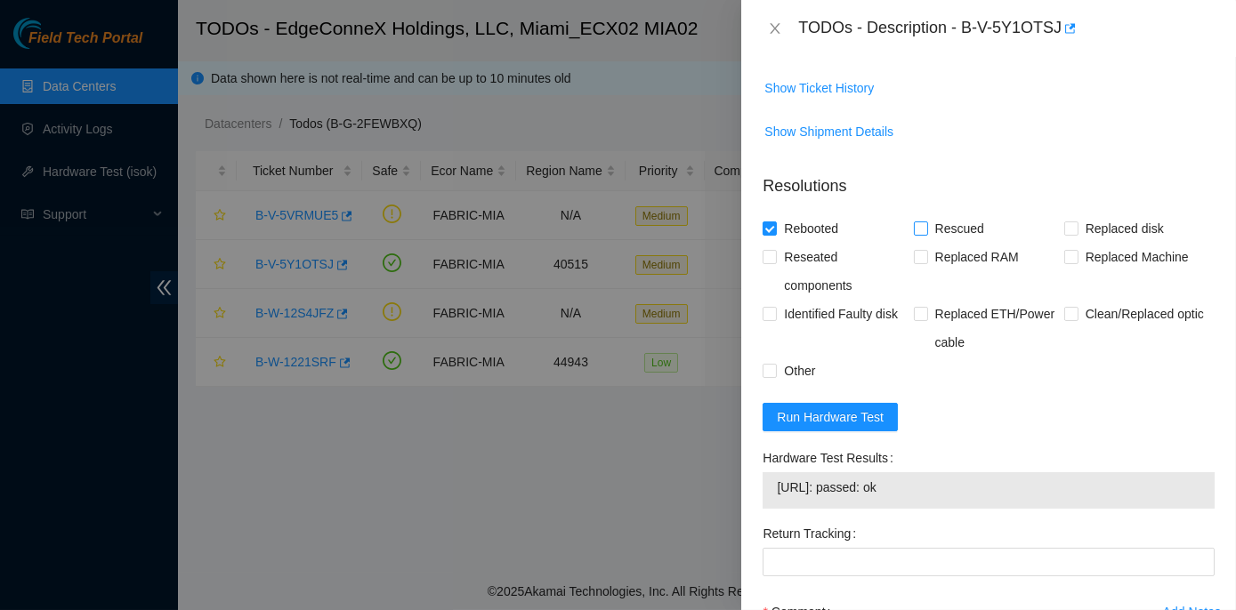
checkbox input "true"
click at [769, 300] on label "Reseated components" at bounding box center [837, 271] width 150 height 57
click at [769, 262] on input "Reseated components" at bounding box center [768, 256] width 12 height 12
checkbox input "true"
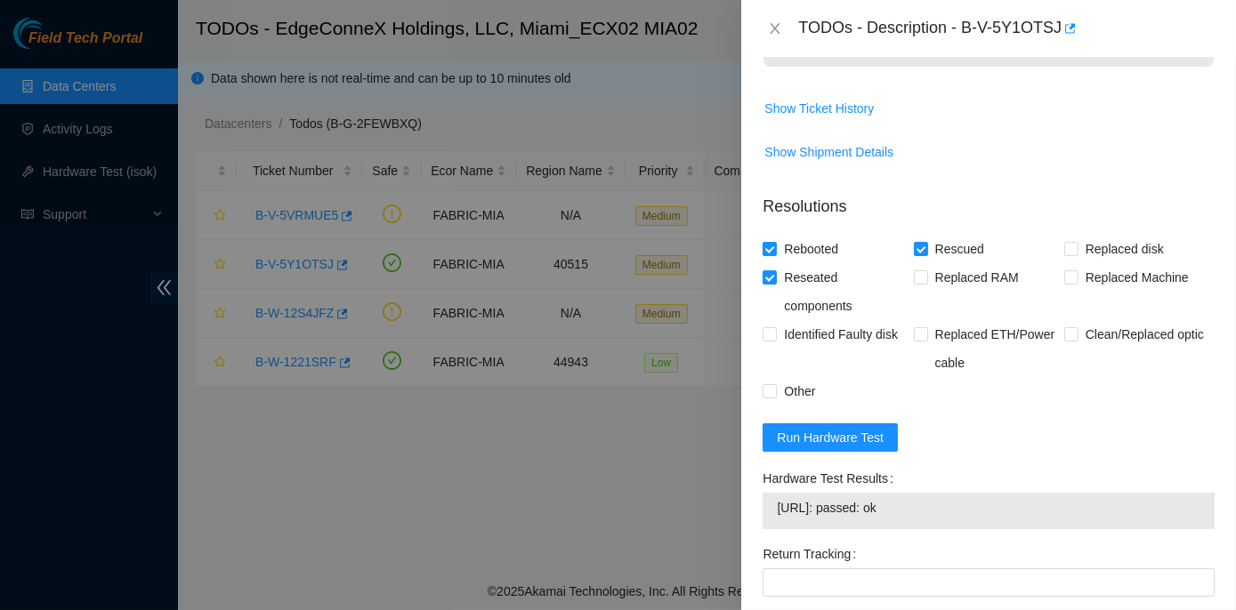
scroll to position [937, 0]
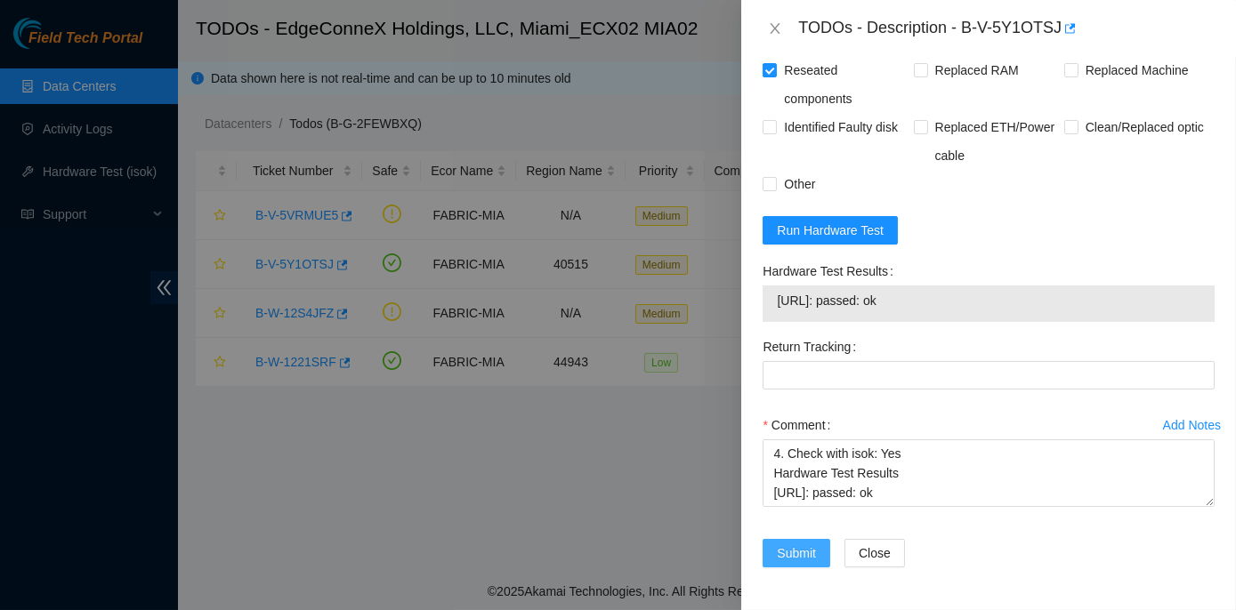
click at [783, 544] on span "Submit" at bounding box center [796, 554] width 39 height 20
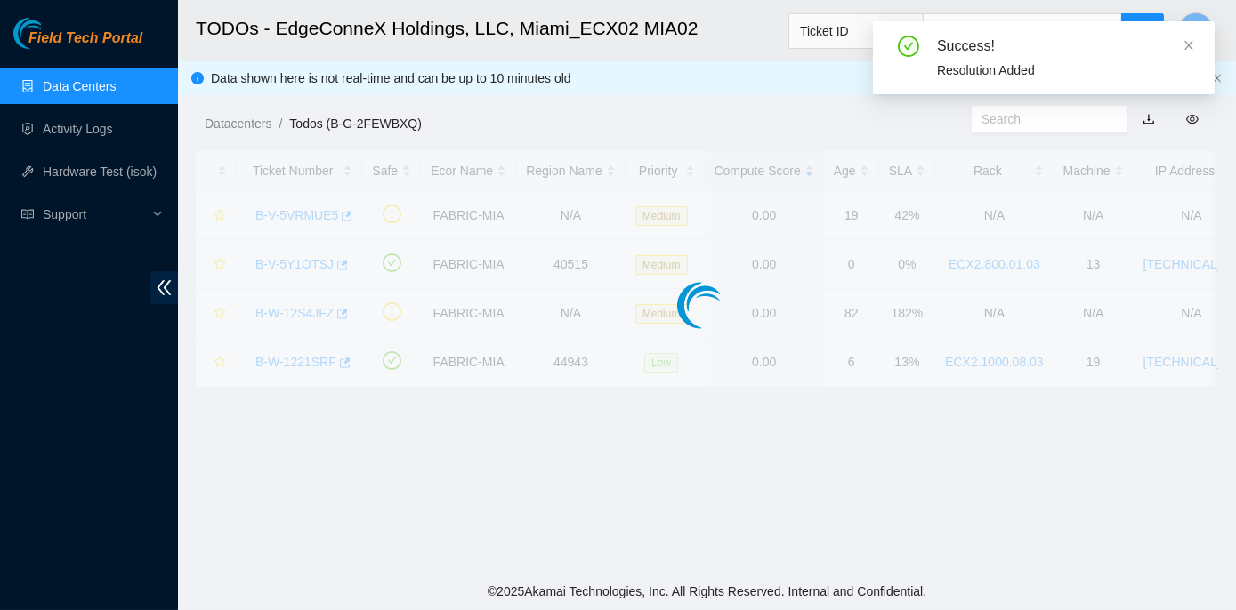
scroll to position [496, 0]
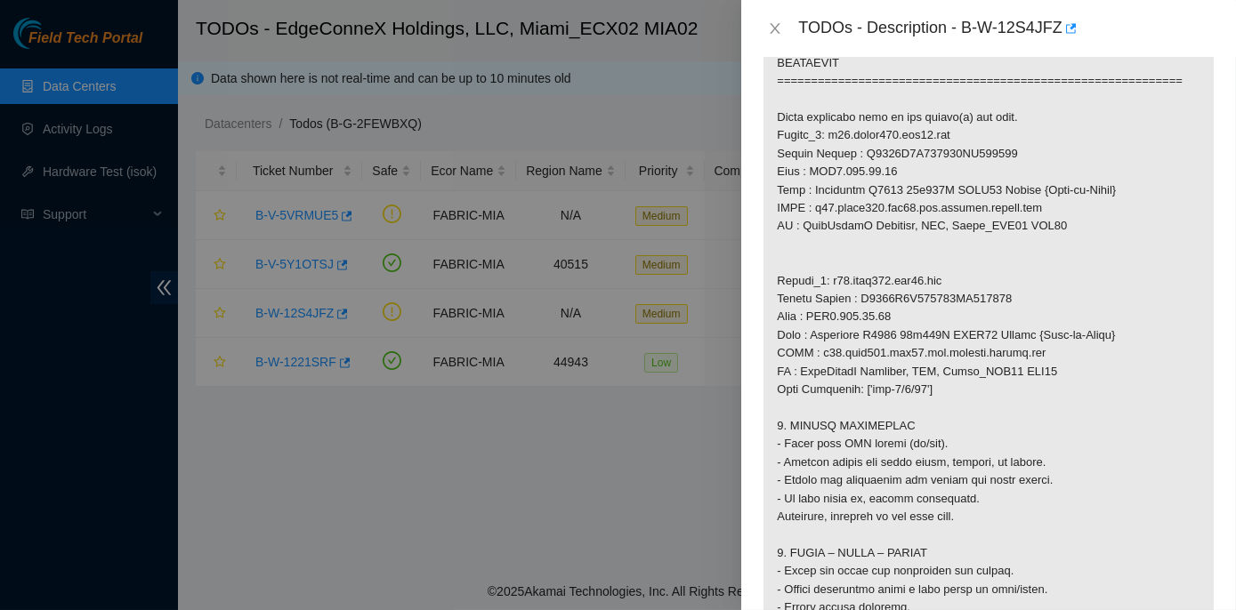
scroll to position [1162, 0]
